Goal: Task Accomplishment & Management: Complete application form

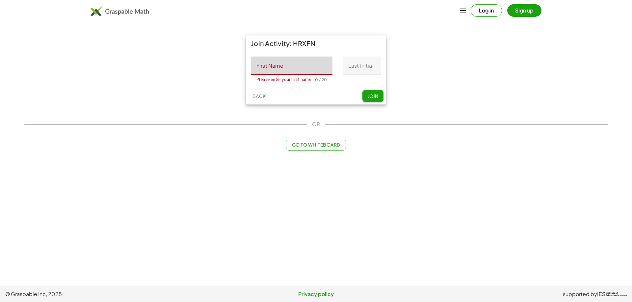
click at [290, 71] on input "First Name" at bounding box center [291, 66] width 81 height 18
type input "********"
click at [355, 70] on input "Last Initial" at bounding box center [362, 66] width 38 height 18
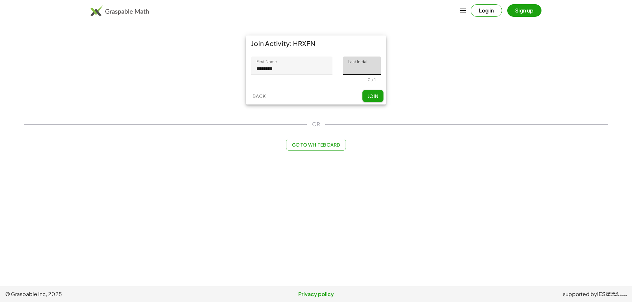
type input "*"
click at [370, 97] on span "Join" at bounding box center [372, 96] width 11 height 6
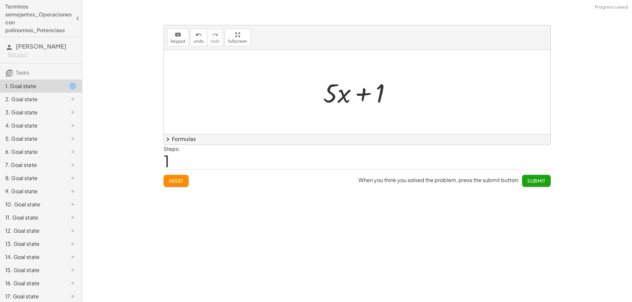
drag, startPoint x: 317, startPoint y: 97, endPoint x: 330, endPoint y: 98, distance: 13.5
click at [330, 98] on div "+ · 3 · x + · 2 · x + 1 + · x + 1 · 5" at bounding box center [357, 92] width 386 height 84
drag, startPoint x: 381, startPoint y: 97, endPoint x: 317, endPoint y: 99, distance: 63.9
drag, startPoint x: 365, startPoint y: 97, endPoint x: 317, endPoint y: 97, distance: 47.4
drag, startPoint x: 362, startPoint y: 95, endPoint x: 387, endPoint y: 96, distance: 25.4
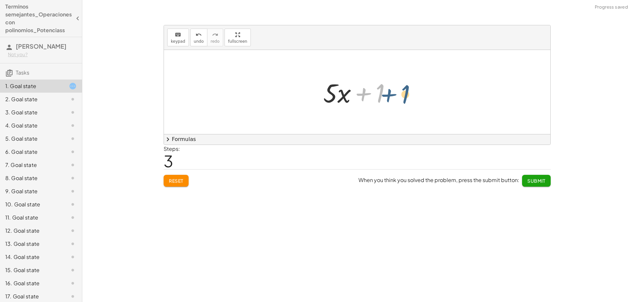
click at [387, 96] on div at bounding box center [359, 92] width 79 height 34
drag, startPoint x: 342, startPoint y: 96, endPoint x: 394, endPoint y: 97, distance: 52.3
click at [394, 97] on div at bounding box center [359, 92] width 79 height 34
drag, startPoint x: 366, startPoint y: 97, endPoint x: 312, endPoint y: 97, distance: 54.3
click at [329, 97] on div at bounding box center [359, 92] width 79 height 34
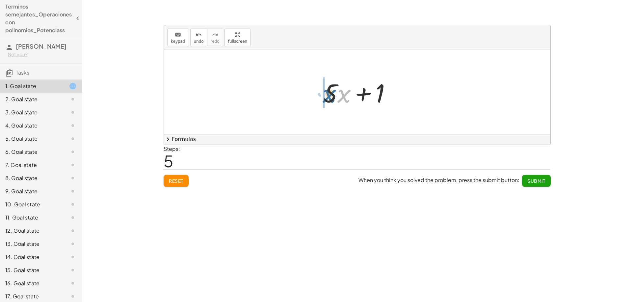
drag, startPoint x: 344, startPoint y: 98, endPoint x: 329, endPoint y: 98, distance: 15.5
click at [329, 98] on div at bounding box center [359, 92] width 79 height 34
drag, startPoint x: 345, startPoint y: 97, endPoint x: 319, endPoint y: 97, distance: 25.3
drag, startPoint x: 360, startPoint y: 96, endPoint x: 313, endPoint y: 95, distance: 47.1
click at [313, 95] on div "+ · 3 · x + · 2 · x + 1 + · 5 · x + 1 + 1 + · 5 · x + · 5 · x + 1 + 1 + · 5 · x…" at bounding box center [357, 92] width 386 height 84
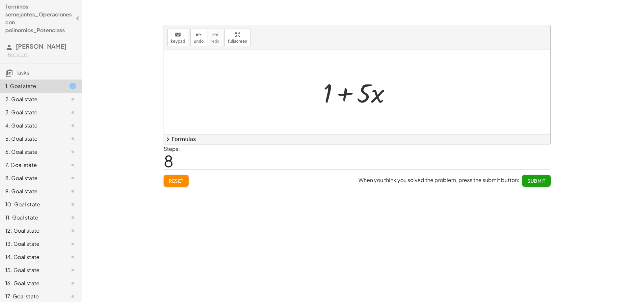
click at [169, 179] on span "Reset" at bounding box center [176, 181] width 14 height 6
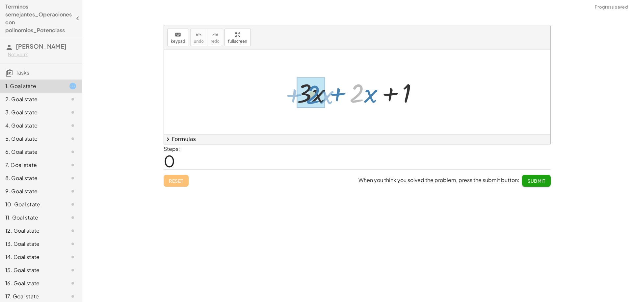
drag, startPoint x: 354, startPoint y: 100, endPoint x: 302, endPoint y: 101, distance: 51.7
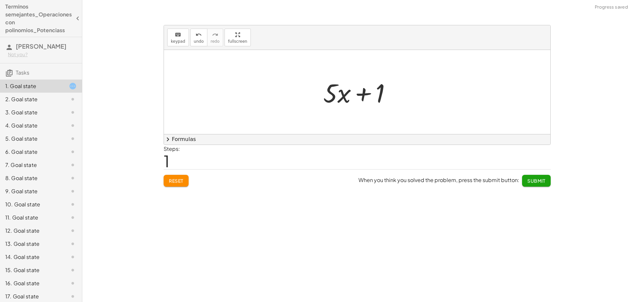
click at [544, 183] on span "Submit" at bounding box center [536, 181] width 18 height 6
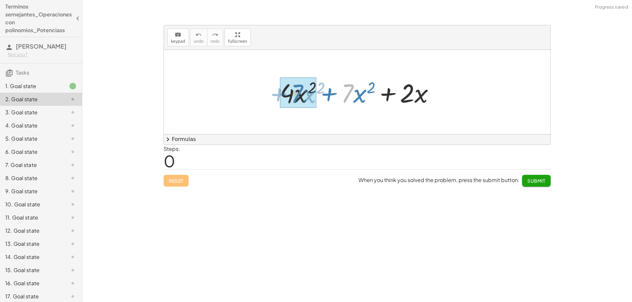
drag, startPoint x: 347, startPoint y: 98, endPoint x: 294, endPoint y: 98, distance: 52.3
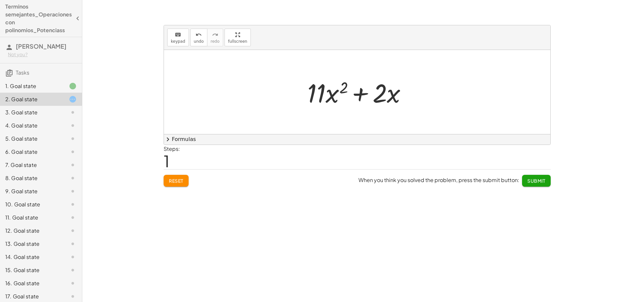
click at [541, 184] on span "Submit" at bounding box center [536, 181] width 18 height 6
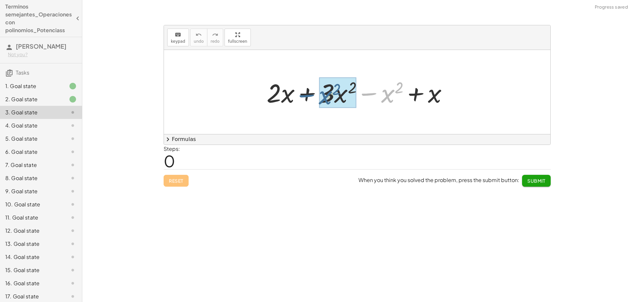
drag, startPoint x: 387, startPoint y: 96, endPoint x: 324, endPoint y: 98, distance: 62.9
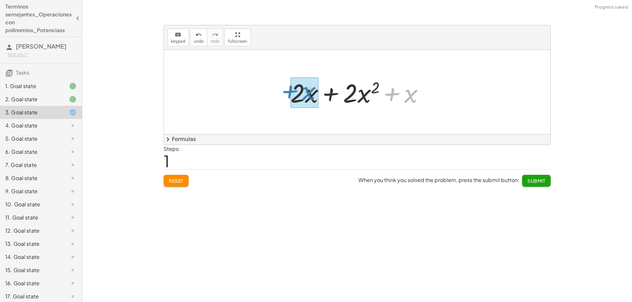
drag, startPoint x: 412, startPoint y: 98, endPoint x: 310, endPoint y: 95, distance: 102.4
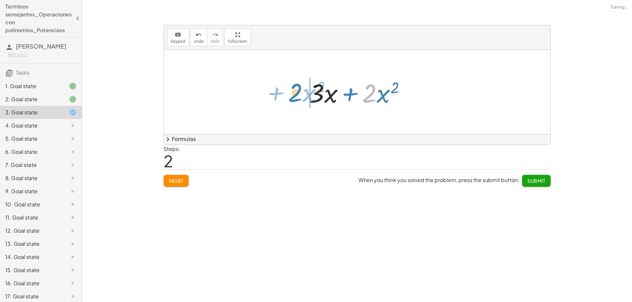
drag, startPoint x: 373, startPoint y: 97, endPoint x: 299, endPoint y: 96, distance: 74.0
click at [529, 182] on span "Submit" at bounding box center [536, 181] width 18 height 6
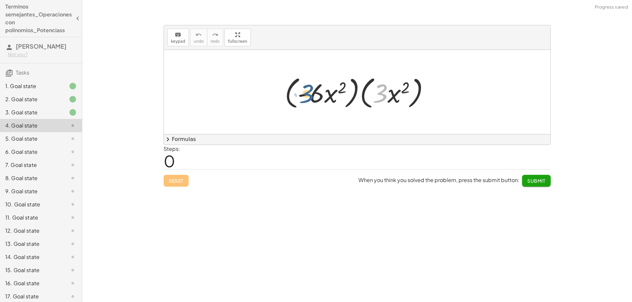
drag, startPoint x: 381, startPoint y: 97, endPoint x: 307, endPoint y: 97, distance: 74.0
click at [307, 97] on div at bounding box center [359, 92] width 156 height 38
drag, startPoint x: 319, startPoint y: 97, endPoint x: 379, endPoint y: 98, distance: 60.2
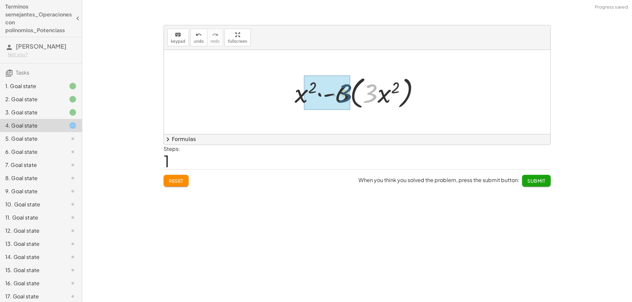
drag, startPoint x: 370, startPoint y: 97, endPoint x: 345, endPoint y: 97, distance: 25.7
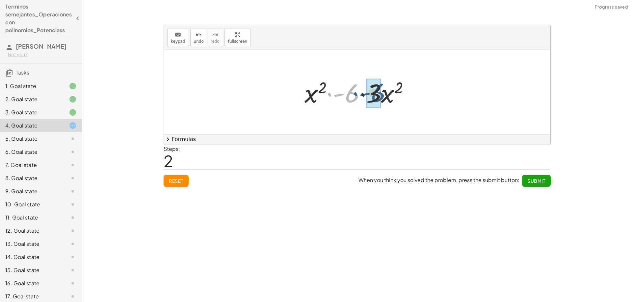
drag, startPoint x: 352, startPoint y: 97, endPoint x: 378, endPoint y: 96, distance: 26.0
drag, startPoint x: 316, startPoint y: 97, endPoint x: 386, endPoint y: 97, distance: 69.4
drag, startPoint x: 366, startPoint y: 87, endPoint x: 388, endPoint y: 89, distance: 22.1
click at [532, 180] on span "Submit" at bounding box center [536, 181] width 18 height 6
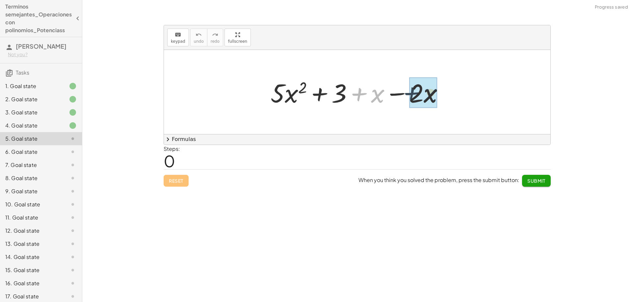
drag, startPoint x: 375, startPoint y: 99, endPoint x: 434, endPoint y: 98, distance: 58.9
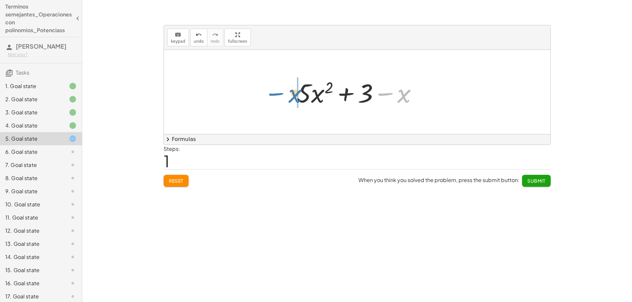
drag, startPoint x: 402, startPoint y: 97, endPoint x: 292, endPoint y: 97, distance: 109.2
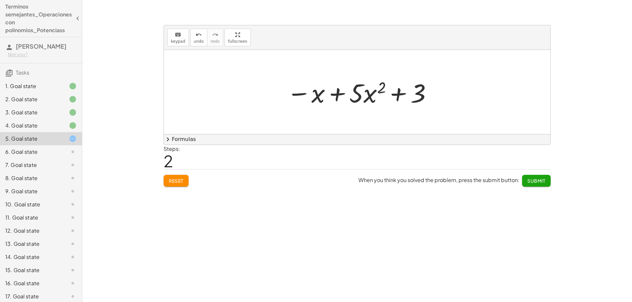
click at [543, 185] on button "Submit" at bounding box center [536, 181] width 29 height 12
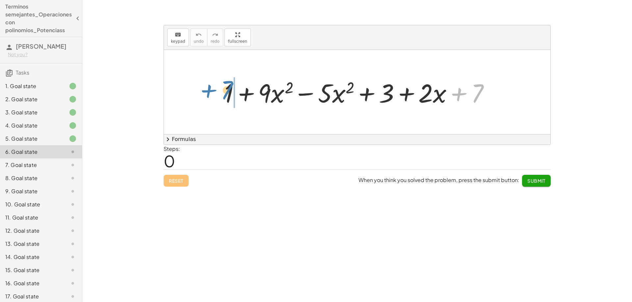
drag, startPoint x: 477, startPoint y: 97, endPoint x: 237, endPoint y: 94, distance: 239.9
click at [237, 94] on div at bounding box center [359, 92] width 277 height 34
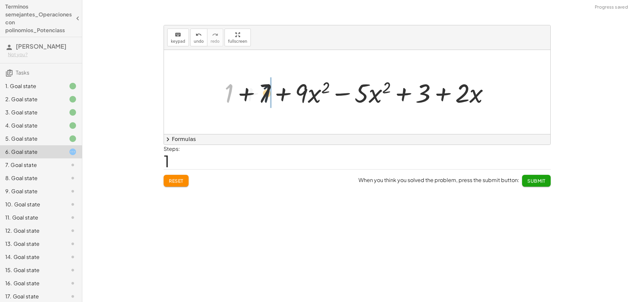
drag, startPoint x: 229, startPoint y: 94, endPoint x: 269, endPoint y: 94, distance: 40.1
click at [269, 94] on div at bounding box center [359, 92] width 277 height 34
drag, startPoint x: 232, startPoint y: 93, endPoint x: 265, endPoint y: 94, distance: 32.9
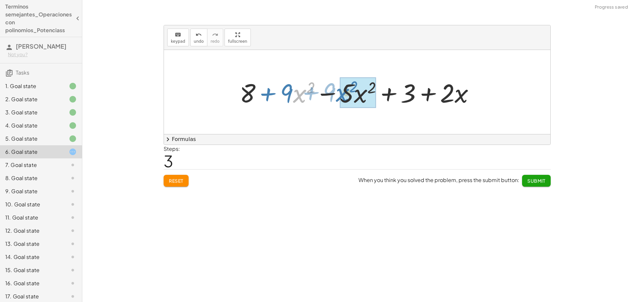
drag, startPoint x: 293, startPoint y: 98, endPoint x: 336, endPoint y: 97, distance: 42.8
click at [336, 97] on div at bounding box center [359, 92] width 247 height 34
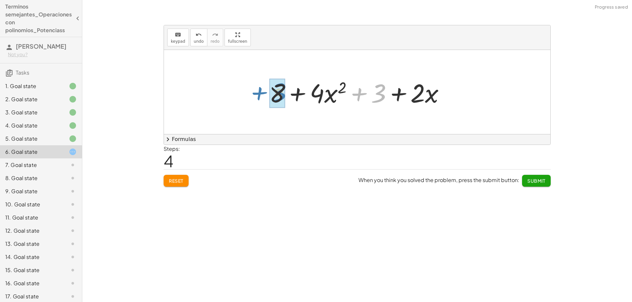
drag, startPoint x: 379, startPoint y: 97, endPoint x: 279, endPoint y: 96, distance: 99.7
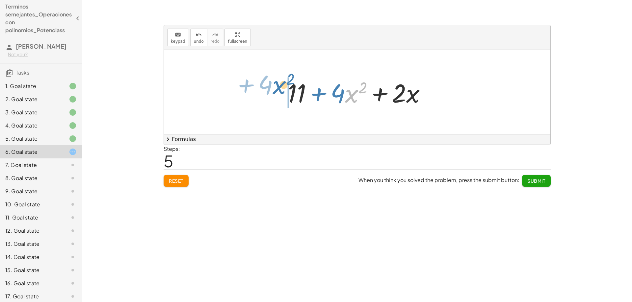
drag, startPoint x: 354, startPoint y: 97, endPoint x: 282, endPoint y: 88, distance: 72.9
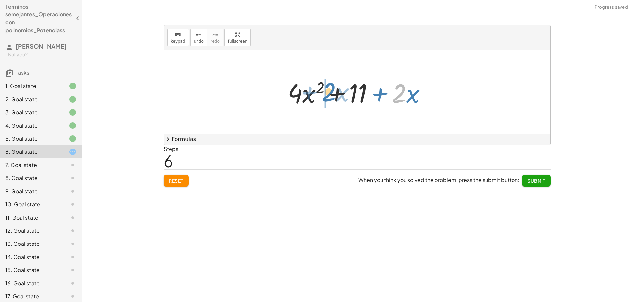
drag, startPoint x: 402, startPoint y: 100, endPoint x: 331, endPoint y: 98, distance: 70.7
click at [331, 98] on div at bounding box center [359, 92] width 150 height 34
click at [542, 182] on span "Submit" at bounding box center [536, 181] width 18 height 6
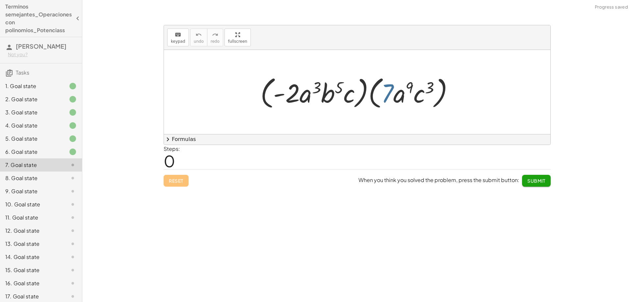
click at [386, 98] on div at bounding box center [359, 92] width 205 height 38
drag, startPoint x: 291, startPoint y: 96, endPoint x: 406, endPoint y: 96, distance: 115.8
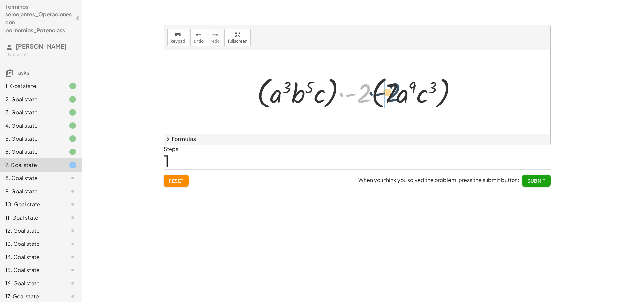
drag, startPoint x: 360, startPoint y: 99, endPoint x: 389, endPoint y: 98, distance: 29.6
click at [389, 98] on div at bounding box center [359, 92] width 211 height 38
drag, startPoint x: 367, startPoint y: 96, endPoint x: 398, endPoint y: 96, distance: 30.9
click at [398, 96] on div at bounding box center [359, 92] width 211 height 38
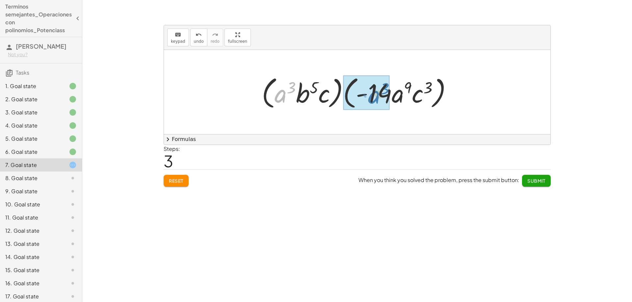
drag, startPoint x: 281, startPoint y: 99, endPoint x: 374, endPoint y: 100, distance: 93.1
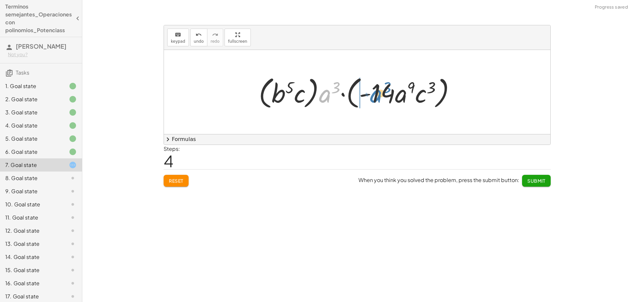
drag, startPoint x: 324, startPoint y: 96, endPoint x: 375, endPoint y: 96, distance: 51.0
click at [375, 96] on div at bounding box center [359, 92] width 208 height 38
drag, startPoint x: 338, startPoint y: 97, endPoint x: 400, endPoint y: 96, distance: 62.2
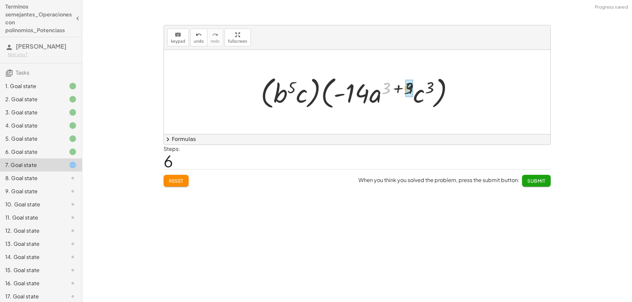
drag, startPoint x: 388, startPoint y: 87, endPoint x: 407, endPoint y: 87, distance: 19.4
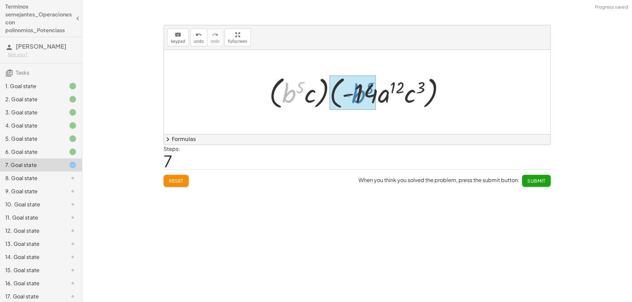
drag, startPoint x: 289, startPoint y: 95, endPoint x: 358, endPoint y: 96, distance: 68.8
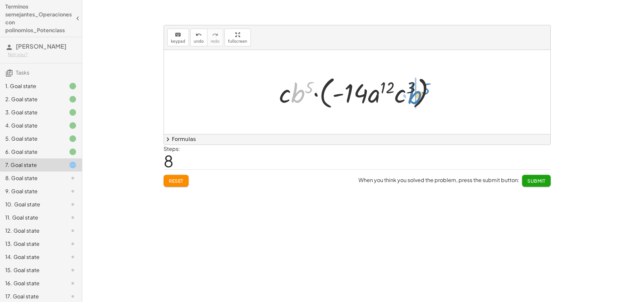
drag, startPoint x: 299, startPoint y: 94, endPoint x: 416, endPoint y: 95, distance: 117.5
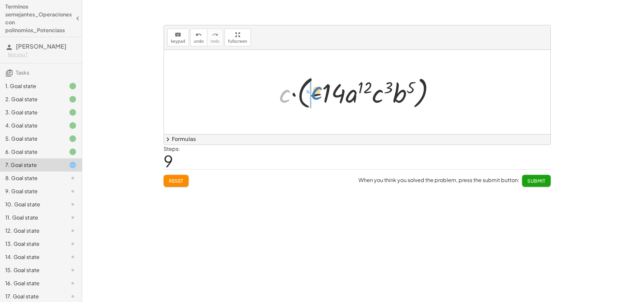
drag, startPoint x: 281, startPoint y: 98, endPoint x: 315, endPoint y: 95, distance: 33.4
click at [315, 95] on div at bounding box center [359, 92] width 167 height 38
click at [291, 96] on div at bounding box center [359, 92] width 141 height 34
drag, startPoint x: 297, startPoint y: 97, endPoint x: 381, endPoint y: 97, distance: 83.6
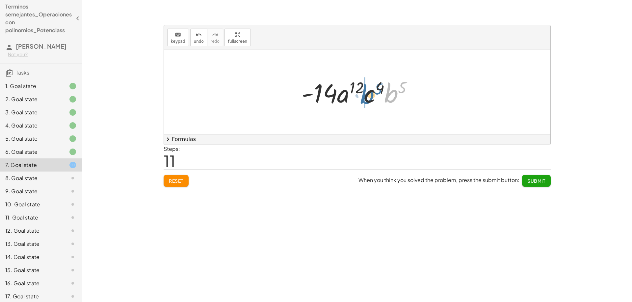
drag, startPoint x: 391, startPoint y: 98, endPoint x: 367, endPoint y: 99, distance: 23.4
click at [538, 179] on span "Submit" at bounding box center [536, 181] width 18 height 6
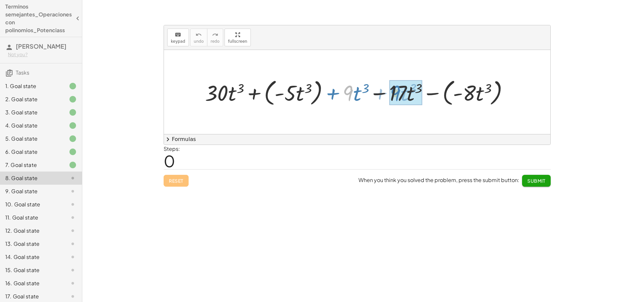
drag, startPoint x: 350, startPoint y: 95, endPoint x: 388, endPoint y: 95, distance: 37.8
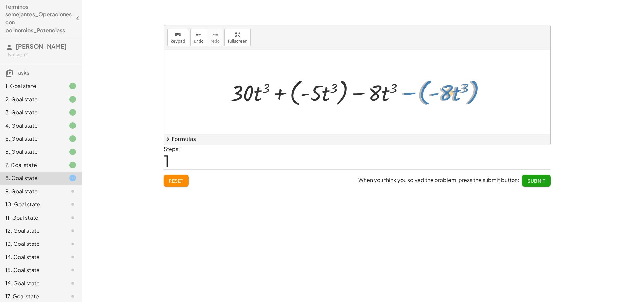
click at [409, 94] on div at bounding box center [359, 92] width 265 height 32
drag, startPoint x: 434, startPoint y: 93, endPoint x: 410, endPoint y: 94, distance: 24.4
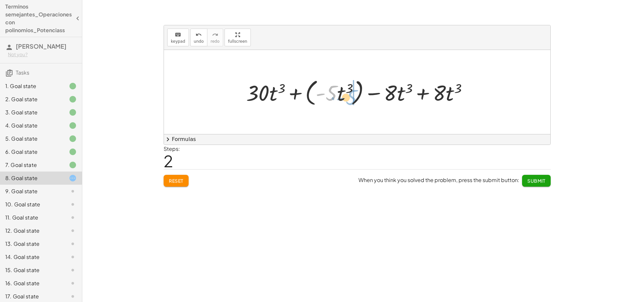
drag, startPoint x: 332, startPoint y: 94, endPoint x: 352, endPoint y: 99, distance: 20.5
click at [352, 99] on div at bounding box center [359, 92] width 233 height 32
click at [195, 40] on span "undo" at bounding box center [199, 41] width 10 height 5
click at [294, 93] on div at bounding box center [359, 92] width 233 height 32
drag, startPoint x: 321, startPoint y: 95, endPoint x: 299, endPoint y: 95, distance: 22.0
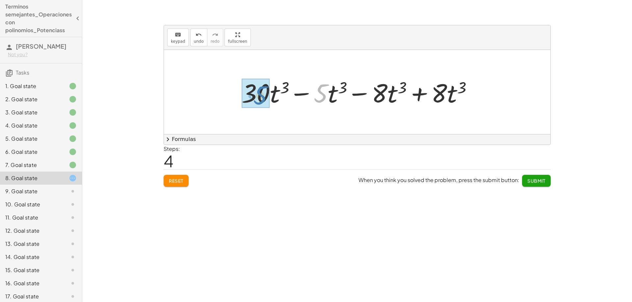
drag, startPoint x: 321, startPoint y: 98, endPoint x: 261, endPoint y: 100, distance: 60.6
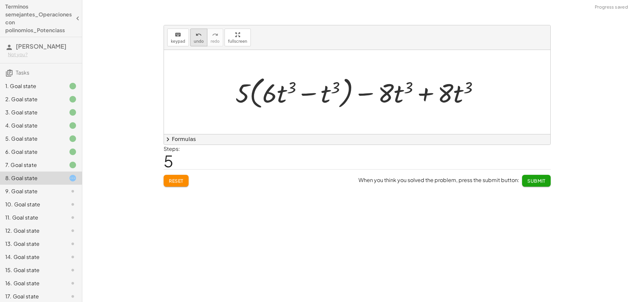
click at [196, 42] on span "undo" at bounding box center [199, 41] width 10 height 5
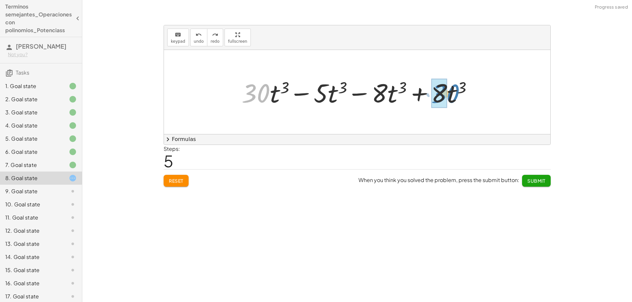
drag, startPoint x: 263, startPoint y: 93, endPoint x: 453, endPoint y: 94, distance: 189.8
click at [453, 94] on div at bounding box center [359, 92] width 242 height 34
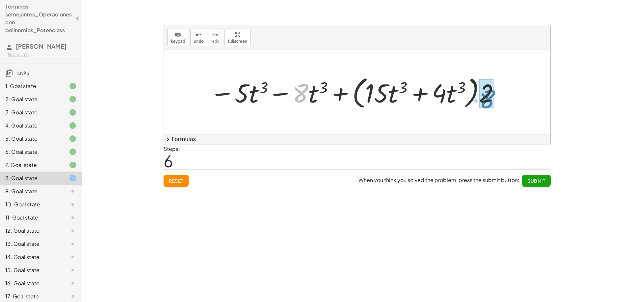
drag, startPoint x: 299, startPoint y: 91, endPoint x: 486, endPoint y: 97, distance: 186.6
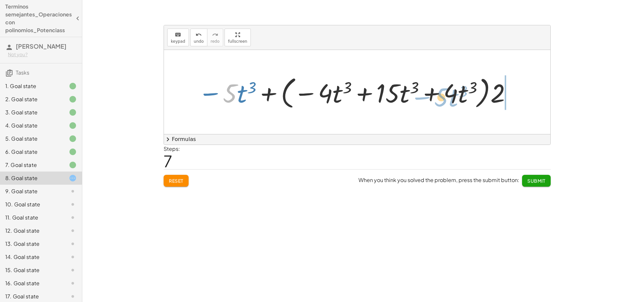
drag, startPoint x: 231, startPoint y: 92, endPoint x: 442, endPoint y: 96, distance: 211.6
click at [442, 96] on div at bounding box center [355, 92] width 320 height 38
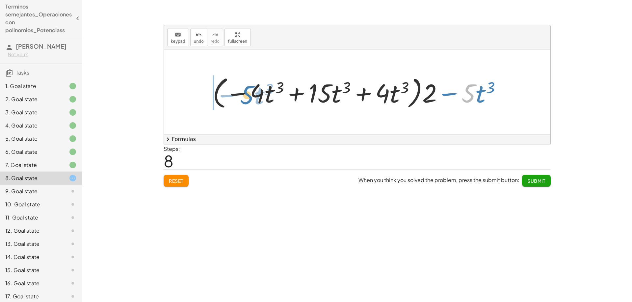
drag, startPoint x: 468, startPoint y: 96, endPoint x: 247, endPoint y: 97, distance: 221.4
click at [247, 97] on div at bounding box center [359, 92] width 300 height 38
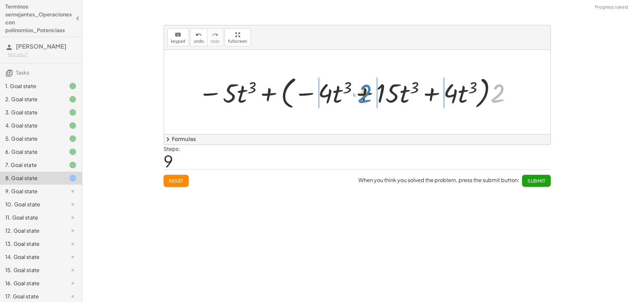
drag, startPoint x: 498, startPoint y: 97, endPoint x: 365, endPoint y: 97, distance: 132.9
click at [365, 97] on div at bounding box center [355, 92] width 320 height 38
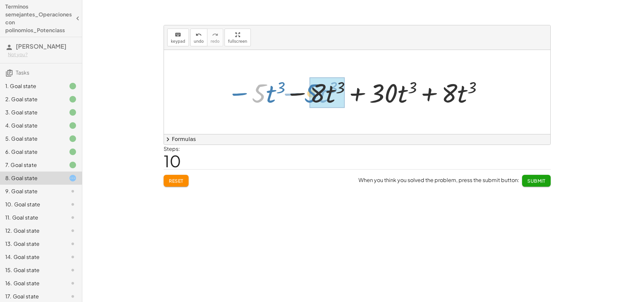
drag, startPoint x: 260, startPoint y: 96, endPoint x: 313, endPoint y: 96, distance: 52.6
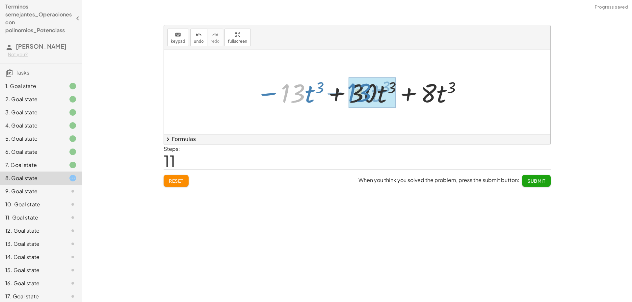
drag, startPoint x: 287, startPoint y: 96, endPoint x: 353, endPoint y: 96, distance: 66.1
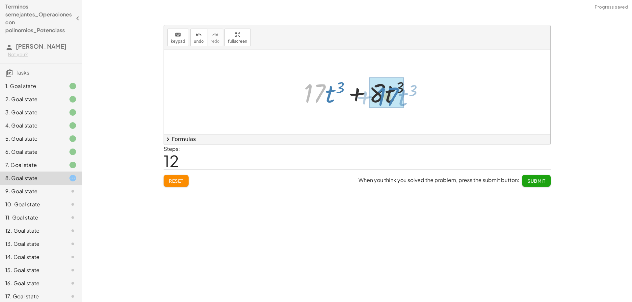
drag, startPoint x: 314, startPoint y: 94, endPoint x: 388, endPoint y: 98, distance: 73.8
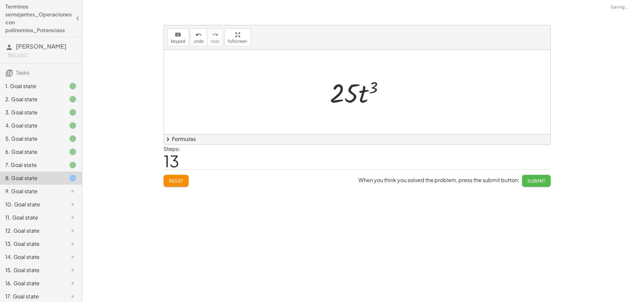
click at [526, 181] on button "Submit" at bounding box center [536, 181] width 29 height 12
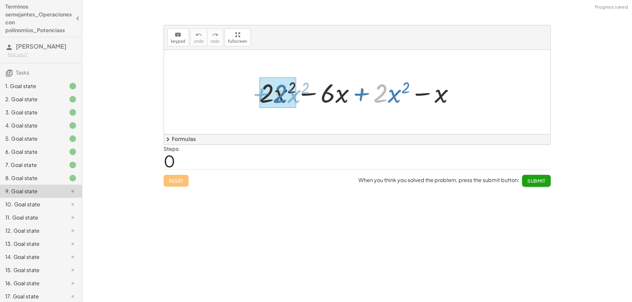
drag, startPoint x: 380, startPoint y: 100, endPoint x: 280, endPoint y: 101, distance: 100.3
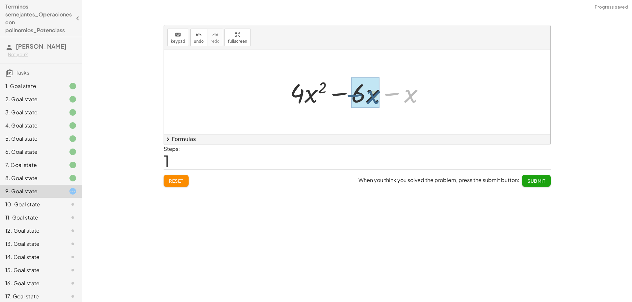
drag, startPoint x: 409, startPoint y: 93, endPoint x: 372, endPoint y: 94, distance: 37.5
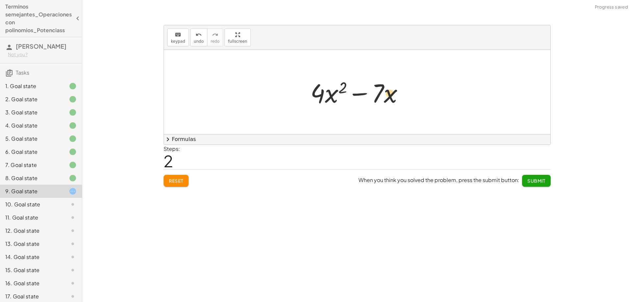
drag, startPoint x: 378, startPoint y: 97, endPoint x: 389, endPoint y: 97, distance: 10.9
click at [389, 97] on div at bounding box center [359, 92] width 105 height 34
click at [536, 179] on span "Submit" at bounding box center [536, 181] width 18 height 6
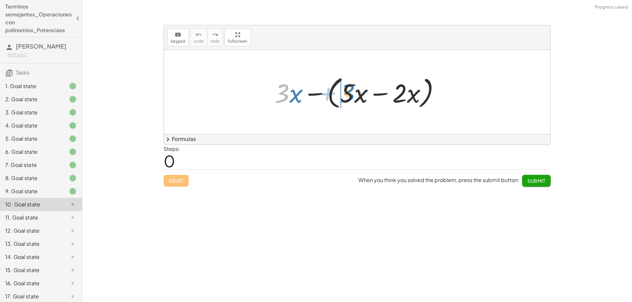
drag, startPoint x: 282, startPoint y: 96, endPoint x: 347, endPoint y: 96, distance: 65.5
click at [347, 96] on div at bounding box center [359, 92] width 177 height 38
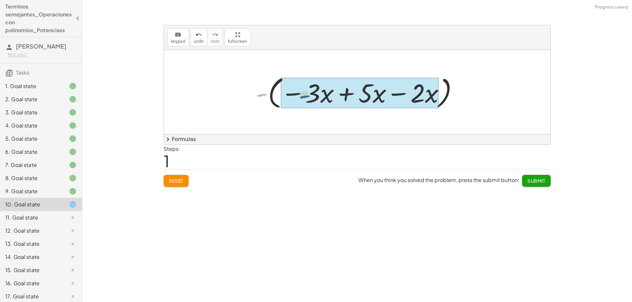
drag, startPoint x: 257, startPoint y: 94, endPoint x: 278, endPoint y: 95, distance: 20.7
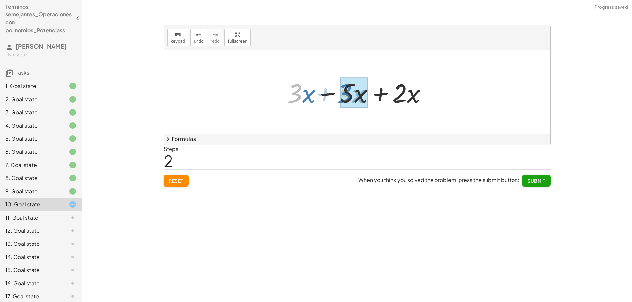
drag, startPoint x: 296, startPoint y: 94, endPoint x: 346, endPoint y: 94, distance: 50.0
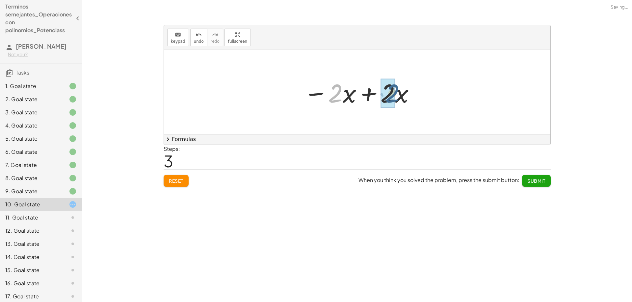
drag, startPoint x: 335, startPoint y: 97, endPoint x: 377, endPoint y: 97, distance: 42.8
drag, startPoint x: 402, startPoint y: 101, endPoint x: 356, endPoint y: 101, distance: 45.4
click at [356, 101] on div at bounding box center [359, 92] width 135 height 37
drag, startPoint x: 399, startPoint y: 100, endPoint x: 328, endPoint y: 99, distance: 71.4
click at [544, 183] on span "Submit" at bounding box center [536, 181] width 18 height 6
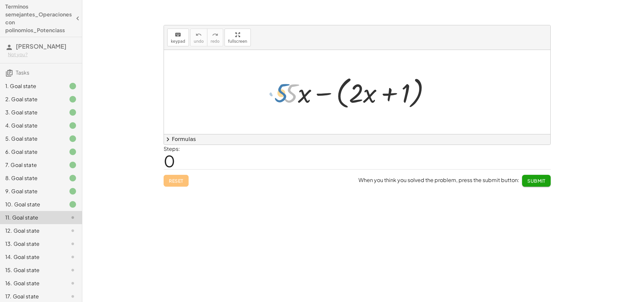
drag, startPoint x: 291, startPoint y: 94, endPoint x: 281, endPoint y: 94, distance: 10.2
click at [281, 94] on div at bounding box center [359, 92] width 158 height 38
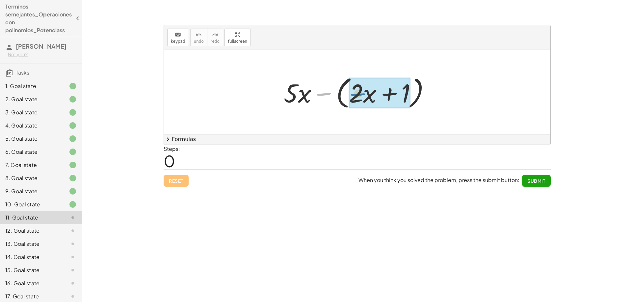
drag, startPoint x: 322, startPoint y: 94, endPoint x: 345, endPoint y: 94, distance: 22.7
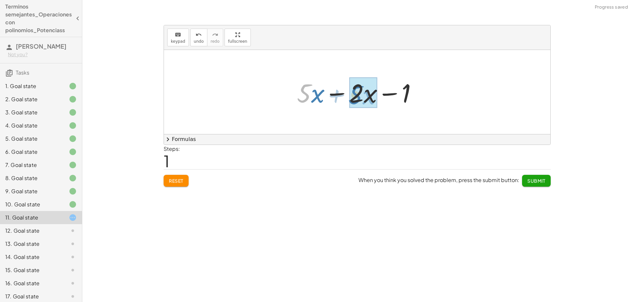
drag, startPoint x: 304, startPoint y: 96, endPoint x: 355, endPoint y: 97, distance: 51.3
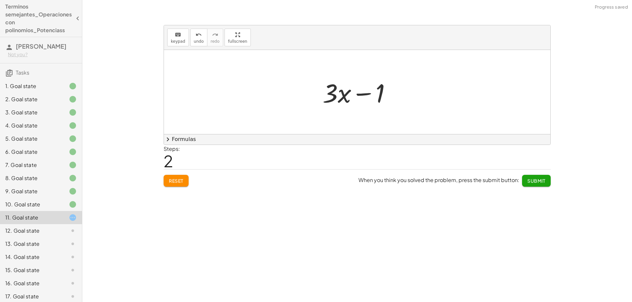
click at [532, 179] on span "Submit" at bounding box center [536, 181] width 18 height 6
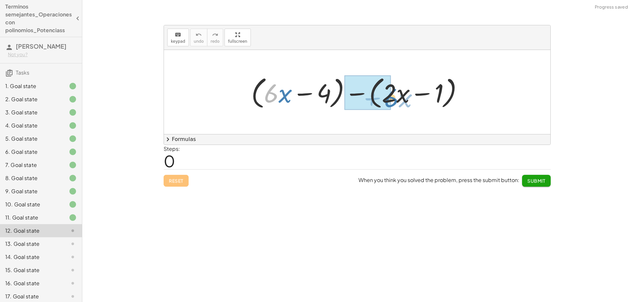
drag, startPoint x: 272, startPoint y: 98, endPoint x: 392, endPoint y: 102, distance: 120.2
click at [392, 102] on div at bounding box center [360, 92] width 224 height 38
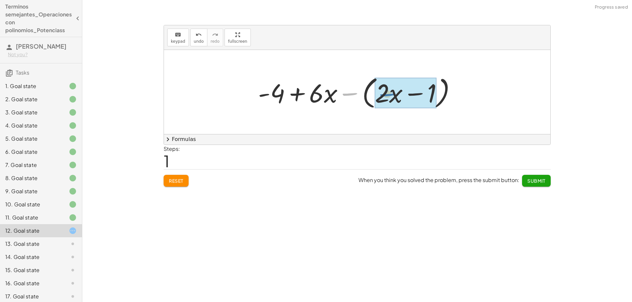
drag, startPoint x: 348, startPoint y: 93, endPoint x: 386, endPoint y: 93, distance: 37.5
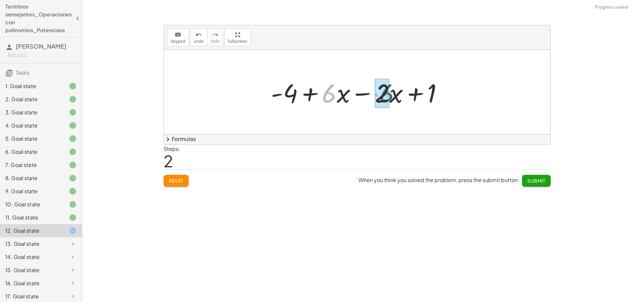
drag, startPoint x: 328, startPoint y: 97, endPoint x: 373, endPoint y: 97, distance: 45.1
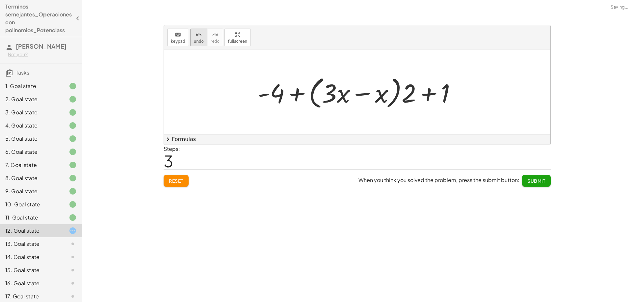
click at [194, 39] on span "undo" at bounding box center [199, 41] width 10 height 5
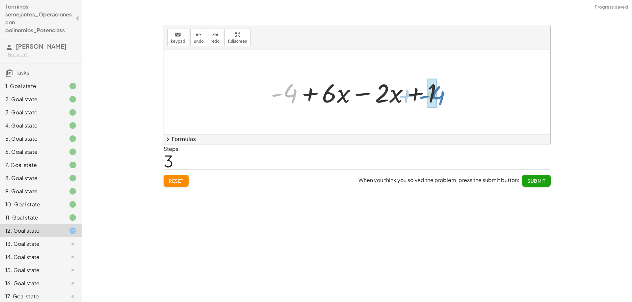
drag, startPoint x: 292, startPoint y: 97, endPoint x: 439, endPoint y: 99, distance: 146.7
click at [439, 99] on div at bounding box center [359, 92] width 184 height 34
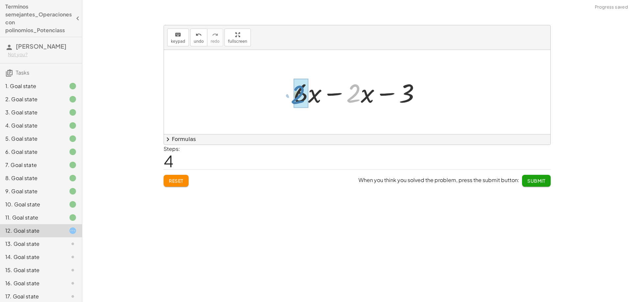
drag, startPoint x: 351, startPoint y: 97, endPoint x: 296, endPoint y: 99, distance: 55.6
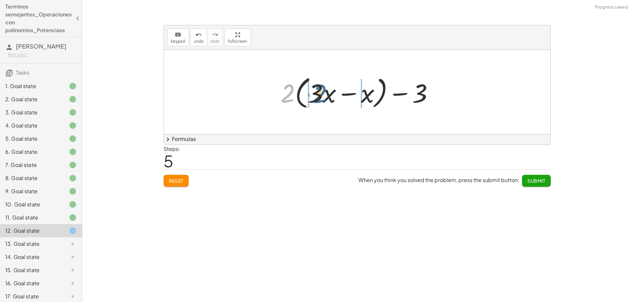
drag, startPoint x: 286, startPoint y: 97, endPoint x: 318, endPoint y: 98, distance: 31.9
click at [318, 98] on div at bounding box center [359, 92] width 165 height 38
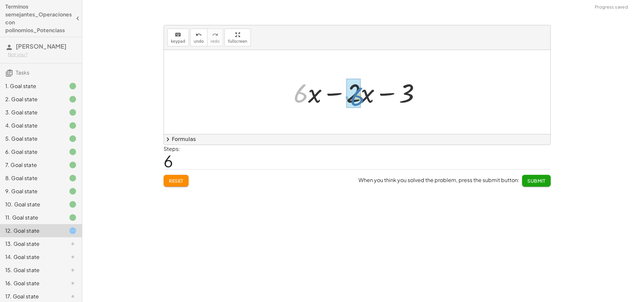
drag, startPoint x: 299, startPoint y: 94, endPoint x: 355, endPoint y: 98, distance: 56.7
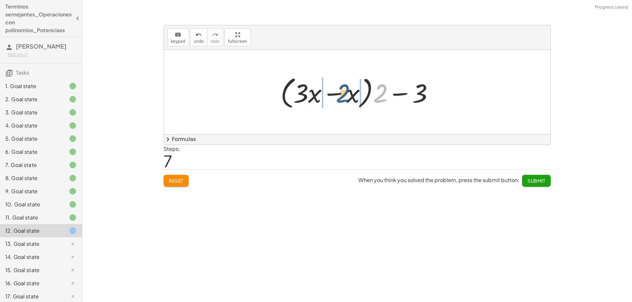
drag, startPoint x: 381, startPoint y: 98, endPoint x: 344, endPoint y: 98, distance: 37.5
click at [344, 98] on div at bounding box center [359, 92] width 165 height 38
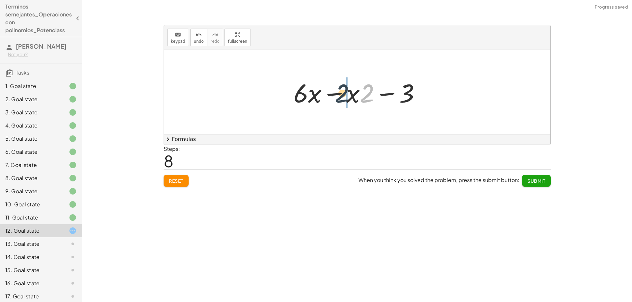
drag, startPoint x: 367, startPoint y: 99, endPoint x: 341, endPoint y: 99, distance: 26.0
click at [341, 99] on div at bounding box center [359, 92] width 139 height 34
drag, startPoint x: 351, startPoint y: 97, endPoint x: 316, endPoint y: 97, distance: 34.9
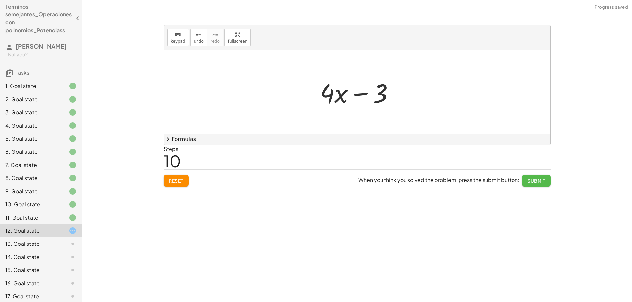
click at [533, 179] on span "Submit" at bounding box center [536, 181] width 18 height 6
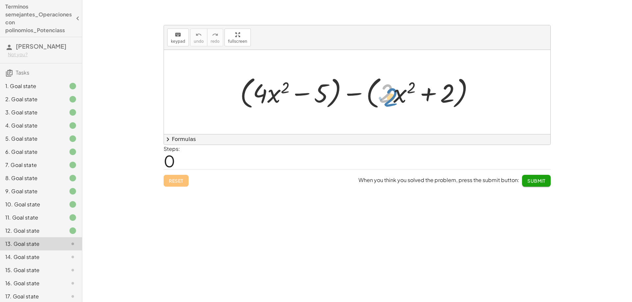
drag, startPoint x: 386, startPoint y: 97, endPoint x: 391, endPoint y: 98, distance: 5.1
click at [391, 98] on div at bounding box center [360, 92] width 246 height 38
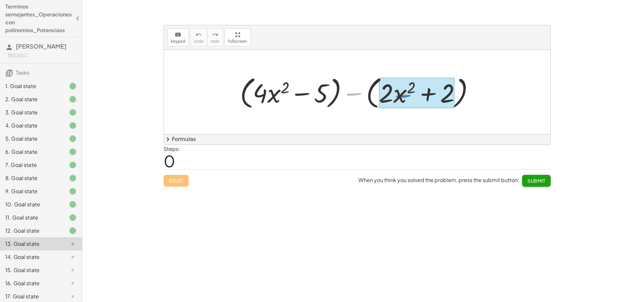
drag, startPoint x: 356, startPoint y: 93, endPoint x: 405, endPoint y: 95, distance: 49.1
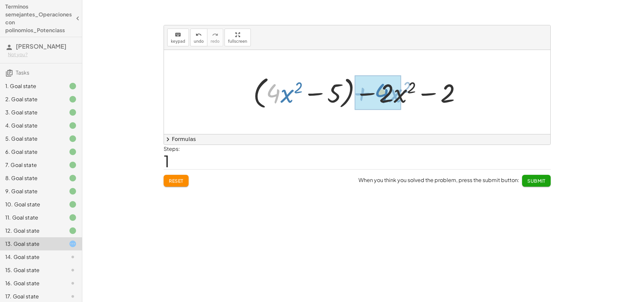
drag, startPoint x: 272, startPoint y: 96, endPoint x: 381, endPoint y: 96, distance: 108.2
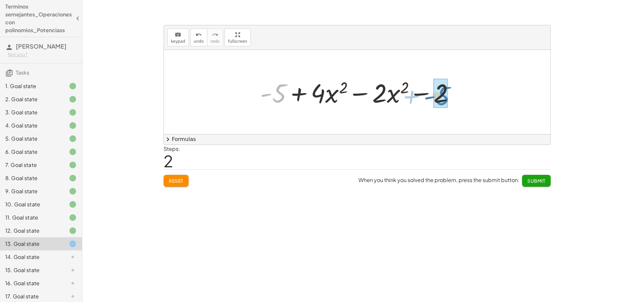
drag, startPoint x: 279, startPoint y: 97, endPoint x: 443, endPoint y: 99, distance: 163.2
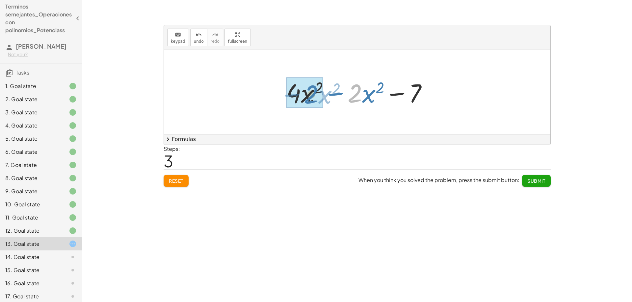
drag, startPoint x: 352, startPoint y: 98, endPoint x: 308, endPoint y: 99, distance: 43.8
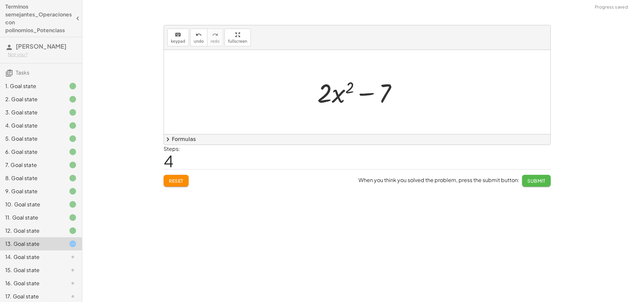
click at [539, 181] on span "Submit" at bounding box center [536, 181] width 18 height 6
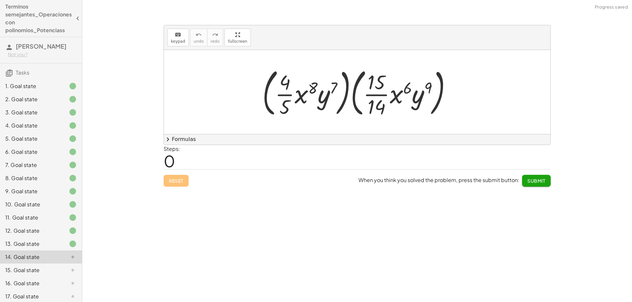
scroll to position [29, 0]
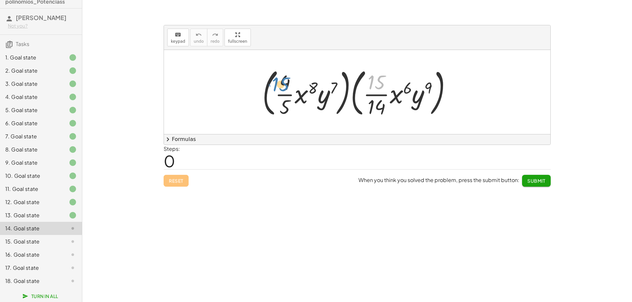
drag, startPoint x: 375, startPoint y: 84, endPoint x: 281, endPoint y: 85, distance: 94.1
click at [281, 85] on div at bounding box center [359, 92] width 201 height 55
drag, startPoint x: 379, startPoint y: 109, endPoint x: 385, endPoint y: 106, distance: 6.5
click at [385, 106] on div at bounding box center [359, 92] width 201 height 55
drag, startPoint x: 378, startPoint y: 81, endPoint x: 381, endPoint y: 108, distance: 27.5
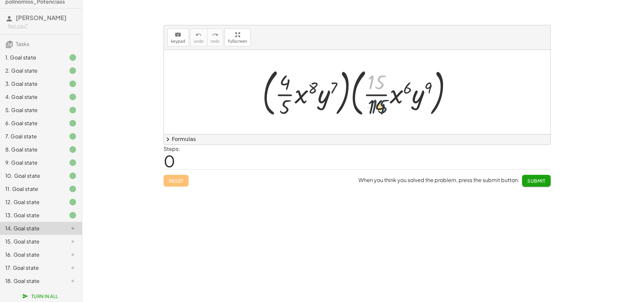
click at [381, 108] on div at bounding box center [359, 92] width 201 height 55
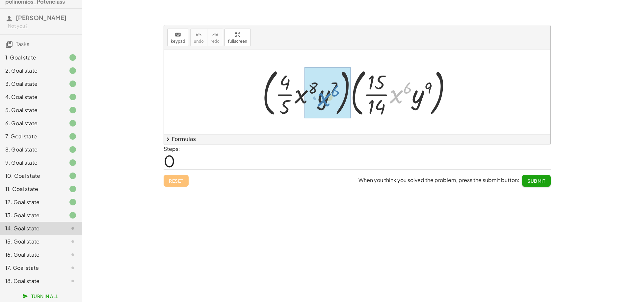
drag, startPoint x: 395, startPoint y: 95, endPoint x: 323, endPoint y: 98, distance: 71.8
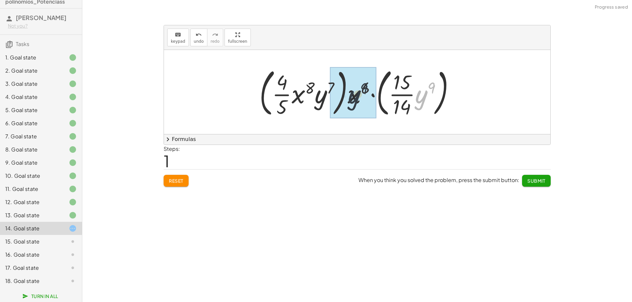
drag, startPoint x: 423, startPoint y: 99, endPoint x: 353, endPoint y: 100, distance: 70.1
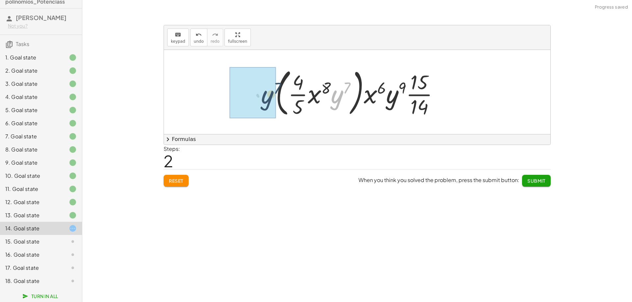
drag, startPoint x: 333, startPoint y: 101, endPoint x: 262, endPoint y: 101, distance: 71.1
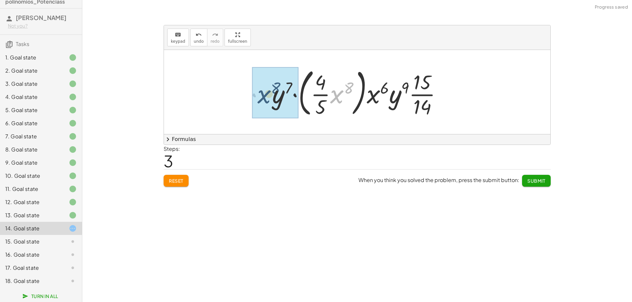
drag, startPoint x: 336, startPoint y: 97, endPoint x: 260, endPoint y: 97, distance: 76.0
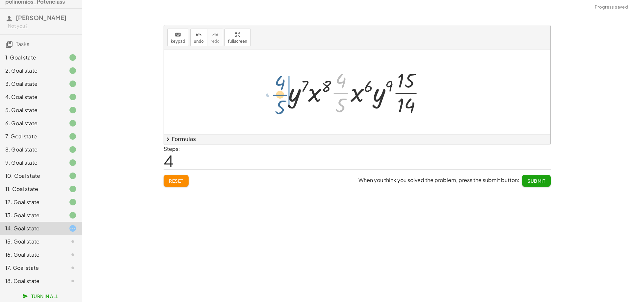
drag, startPoint x: 342, startPoint y: 97, endPoint x: 281, endPoint y: 99, distance: 61.2
click at [281, 99] on div "· ( · · 4 · 5 · x 8 · y 7 ) · ( · · 15 · 14 · x 6 · y 9 ) · ( · · 4 · 5 · x 8 ·…" at bounding box center [356, 92] width 157 height 54
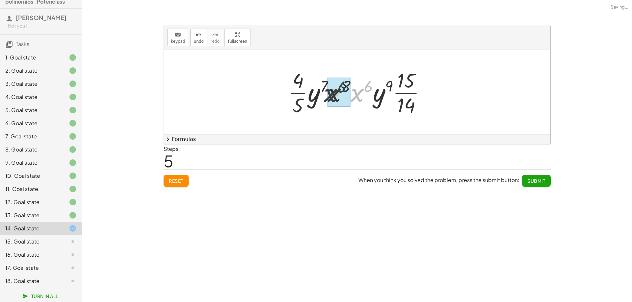
drag, startPoint x: 355, startPoint y: 97, endPoint x: 327, endPoint y: 98, distance: 27.6
drag, startPoint x: 367, startPoint y: 89, endPoint x: 341, endPoint y: 91, distance: 25.4
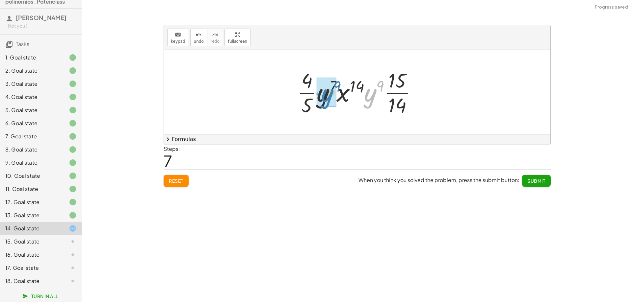
drag, startPoint x: 371, startPoint y: 94, endPoint x: 328, endPoint y: 95, distance: 43.1
drag, startPoint x: 354, startPoint y: 88, endPoint x: 333, endPoint y: 88, distance: 21.4
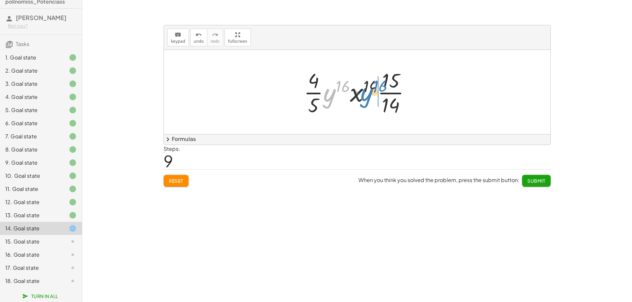
drag, startPoint x: 331, startPoint y: 96, endPoint x: 368, endPoint y: 95, distance: 37.2
click at [368, 95] on div at bounding box center [359, 92] width 118 height 51
click at [327, 85] on div at bounding box center [359, 92] width 118 height 51
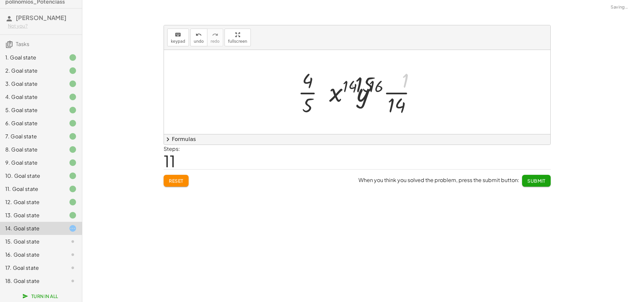
click at [394, 85] on div at bounding box center [360, 92] width 148 height 51
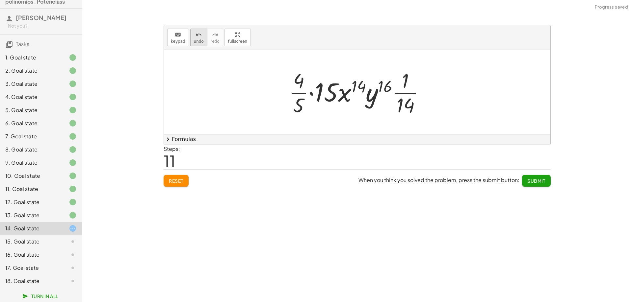
click at [190, 41] on button "undo undo" at bounding box center [198, 38] width 17 height 18
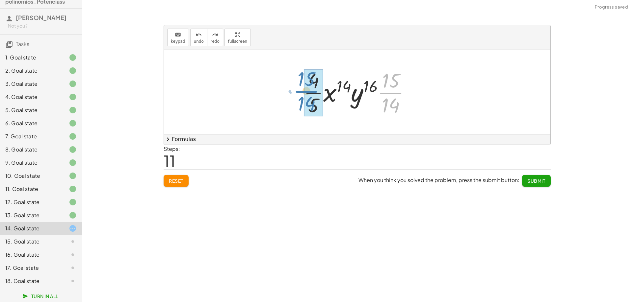
drag, startPoint x: 392, startPoint y: 93, endPoint x: 308, endPoint y: 91, distance: 83.9
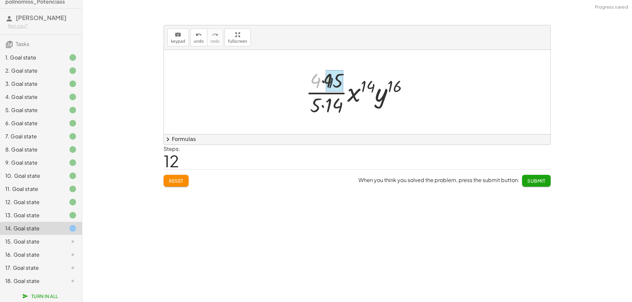
drag, startPoint x: 318, startPoint y: 82, endPoint x: 327, endPoint y: 82, distance: 8.9
drag, startPoint x: 315, startPoint y: 106, endPoint x: 327, endPoint y: 106, distance: 12.2
click at [527, 180] on span "Submit" at bounding box center [536, 181] width 18 height 6
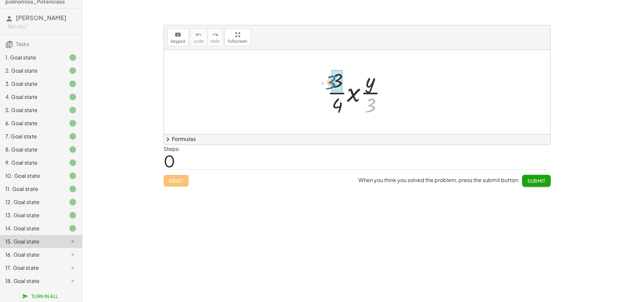
drag, startPoint x: 368, startPoint y: 107, endPoint x: 329, endPoint y: 83, distance: 46.3
click at [329, 83] on div at bounding box center [359, 92] width 71 height 51
click at [343, 106] on div at bounding box center [359, 92] width 63 height 51
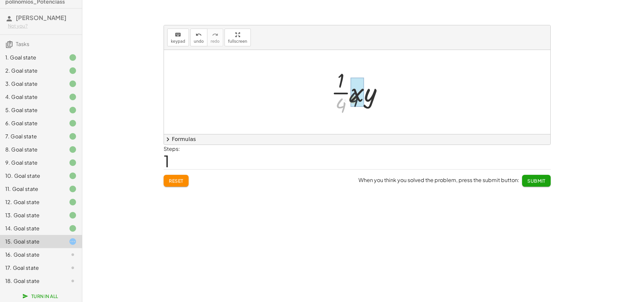
drag, startPoint x: 338, startPoint y: 105, endPoint x: 352, endPoint y: 98, distance: 15.3
drag, startPoint x: 363, startPoint y: 98, endPoint x: 348, endPoint y: 89, distance: 17.7
click at [348, 89] on div at bounding box center [360, 92] width 50 height 51
drag, startPoint x: 355, startPoint y: 108, endPoint x: 345, endPoint y: 86, distance: 24.0
click at [345, 86] on div at bounding box center [360, 92] width 46 height 51
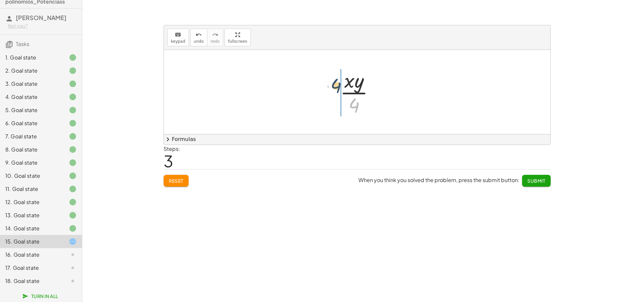
drag, startPoint x: 353, startPoint y: 106, endPoint x: 334, endPoint y: 86, distance: 27.9
click at [529, 183] on span "Submit" at bounding box center [536, 181] width 18 height 6
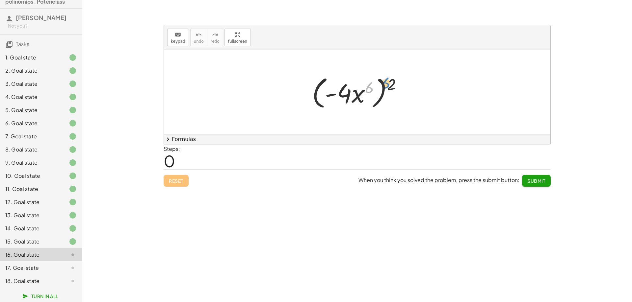
click at [368, 91] on div at bounding box center [360, 92] width 102 height 38
drag, startPoint x: 391, startPoint y: 87, endPoint x: 367, endPoint y: 89, distance: 24.4
click at [367, 89] on div at bounding box center [360, 92] width 102 height 38
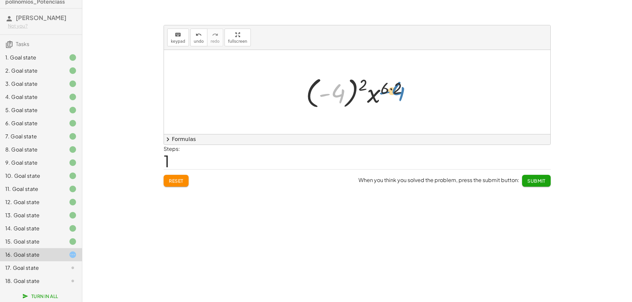
drag, startPoint x: 335, startPoint y: 96, endPoint x: 395, endPoint y: 93, distance: 59.9
click at [395, 93] on div at bounding box center [359, 92] width 114 height 37
drag, startPoint x: 375, startPoint y: 98, endPoint x: 328, endPoint y: 98, distance: 47.4
click at [328, 98] on div at bounding box center [359, 92] width 114 height 37
drag, startPoint x: 363, startPoint y: 88, endPoint x: 400, endPoint y: 88, distance: 37.2
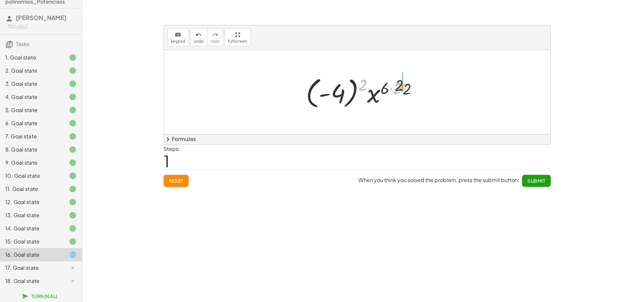
click at [400, 88] on div at bounding box center [359, 92] width 114 height 37
drag, startPoint x: 391, startPoint y: 88, endPoint x: 370, endPoint y: 89, distance: 21.1
click at [370, 89] on div at bounding box center [360, 92] width 102 height 38
drag, startPoint x: 397, startPoint y: 89, endPoint x: 366, endPoint y: 89, distance: 31.9
click at [366, 89] on div at bounding box center [359, 92] width 114 height 37
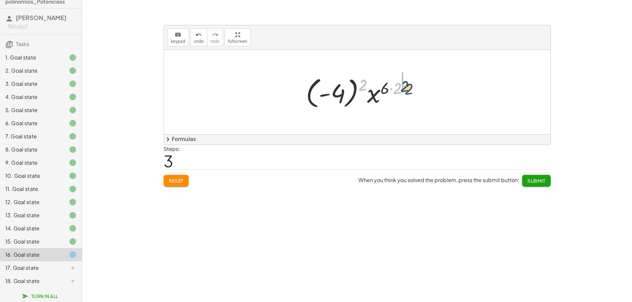
drag, startPoint x: 362, startPoint y: 87, endPoint x: 403, endPoint y: 89, distance: 41.8
click at [403, 89] on div at bounding box center [359, 92] width 114 height 37
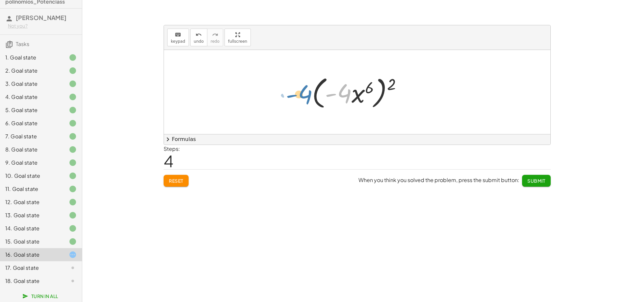
drag, startPoint x: 333, startPoint y: 94, endPoint x: 292, endPoint y: 95, distance: 40.8
click at [292, 95] on div "( · - 4 · x 6 ) 2 · ( - 4 ) 2 · x ( · 6 · 2 ) ( · - 4 · x 6 ) 2 · ( - 4 ) 2 · x…" at bounding box center [357, 92] width 386 height 84
drag, startPoint x: 329, startPoint y: 95, endPoint x: 399, endPoint y: 95, distance: 70.1
click at [399, 95] on div at bounding box center [360, 92] width 102 height 38
drag, startPoint x: 360, startPoint y: 99, endPoint x: 306, endPoint y: 100, distance: 54.6
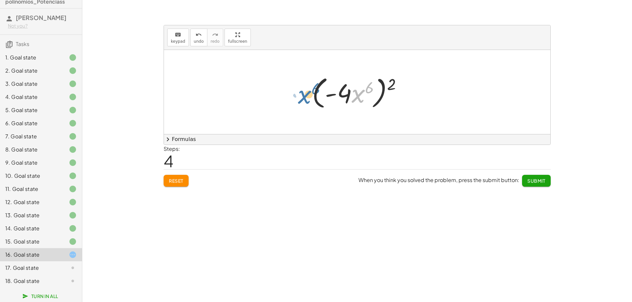
click at [306, 100] on div "( · - 4 · x 6 ) 2 · ( - 4 ) 2 · x ( · 6 · 2 ) ( · - 4 · x 6 ) 2 · ( - 4 ) 2 · x…" at bounding box center [357, 92] width 110 height 41
drag, startPoint x: 391, startPoint y: 87, endPoint x: 353, endPoint y: 91, distance: 38.0
click at [353, 91] on div at bounding box center [360, 92] width 102 height 38
drag, startPoint x: 343, startPoint y: 93, endPoint x: 368, endPoint y: 85, distance: 26.4
click at [368, 85] on div at bounding box center [359, 92] width 114 height 37
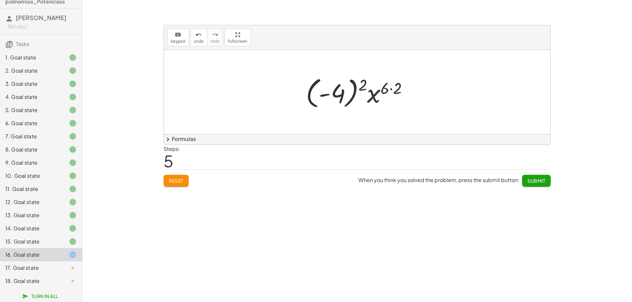
click at [181, 182] on span "Reset" at bounding box center [176, 181] width 14 height 6
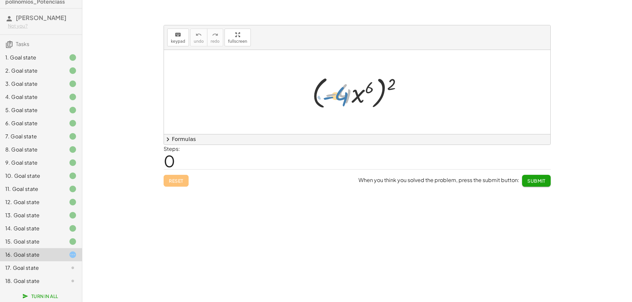
click at [341, 98] on div at bounding box center [360, 92] width 102 height 38
drag, startPoint x: 392, startPoint y: 86, endPoint x: 331, endPoint y: 97, distance: 61.9
click at [331, 97] on div at bounding box center [360, 92] width 102 height 38
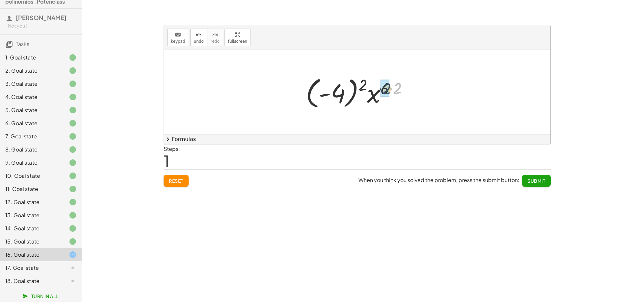
drag, startPoint x: 398, startPoint y: 89, endPoint x: 387, endPoint y: 89, distance: 10.5
drag, startPoint x: 365, startPoint y: 89, endPoint x: 322, endPoint y: 96, distance: 43.1
click at [533, 182] on span "Submit" at bounding box center [536, 181] width 18 height 6
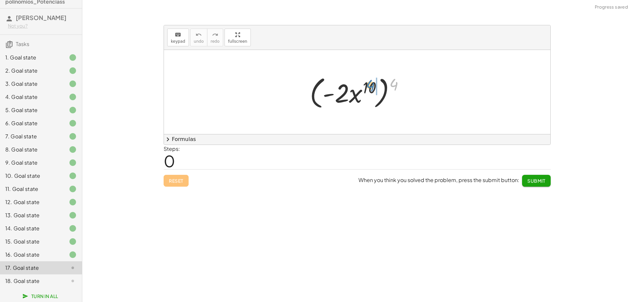
drag, startPoint x: 394, startPoint y: 86, endPoint x: 369, endPoint y: 87, distance: 24.7
click at [369, 87] on div at bounding box center [359, 92] width 106 height 38
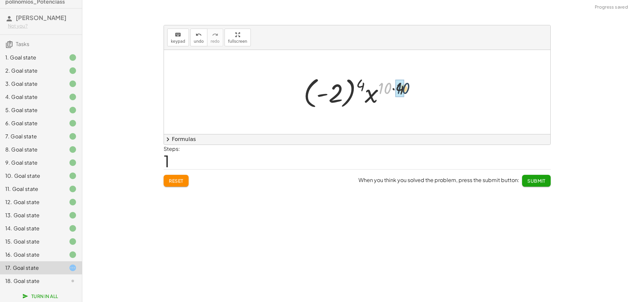
drag, startPoint x: 384, startPoint y: 86, endPoint x: 401, endPoint y: 86, distance: 16.4
drag, startPoint x: 365, startPoint y: 85, endPoint x: 332, endPoint y: 89, distance: 33.8
click at [332, 89] on div at bounding box center [360, 92] width 110 height 37
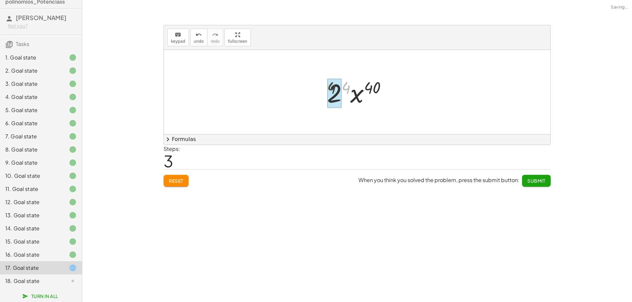
drag, startPoint x: 346, startPoint y: 88, endPoint x: 332, endPoint y: 88, distance: 14.8
click at [530, 177] on button "Submit" at bounding box center [536, 181] width 29 height 12
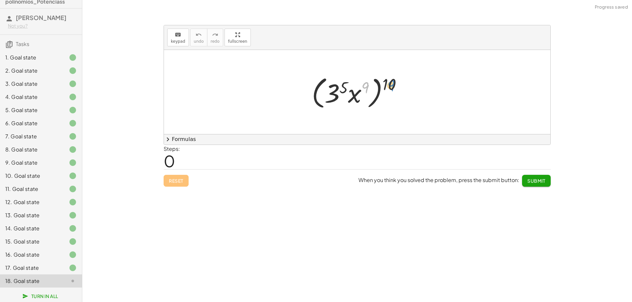
drag, startPoint x: 365, startPoint y: 87, endPoint x: 390, endPoint y: 84, distance: 25.2
click at [390, 84] on div at bounding box center [359, 92] width 102 height 38
drag, startPoint x: 392, startPoint y: 85, endPoint x: 369, endPoint y: 85, distance: 22.7
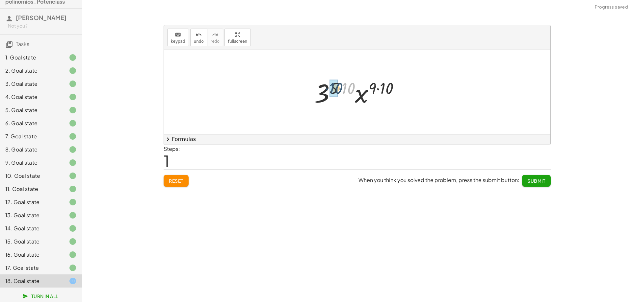
drag, startPoint x: 350, startPoint y: 88, endPoint x: 337, endPoint y: 88, distance: 12.8
drag, startPoint x: 386, startPoint y: 88, endPoint x: 373, endPoint y: 88, distance: 12.2
click at [360, 92] on div at bounding box center [359, 92] width 79 height 34
drag, startPoint x: 350, startPoint y: 89, endPoint x: 339, endPoint y: 89, distance: 10.5
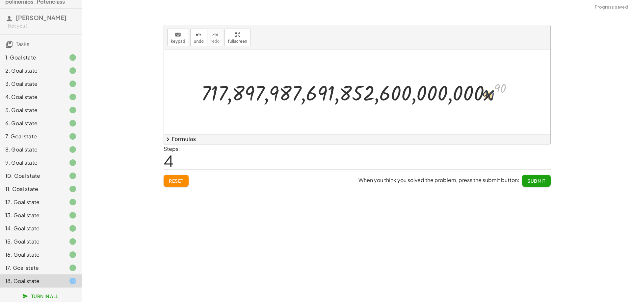
drag, startPoint x: 500, startPoint y: 88, endPoint x: 488, endPoint y: 95, distance: 14.4
click at [488, 95] on div at bounding box center [359, 91] width 323 height 27
click at [536, 180] on span "Submit" at bounding box center [536, 181] width 18 height 6
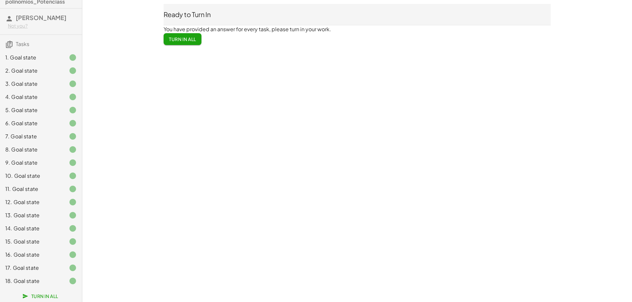
drag, startPoint x: 157, startPoint y: 7, endPoint x: 226, endPoint y: 41, distance: 77.5
click at [226, 41] on main "Terminos semejantes_Operaciones con polinomios_Potenciass [PERSON_NAME] Not you…" at bounding box center [316, 24] width 632 height 49
copy div "Ready to Turn In You have provided an answer for every task, please turn in you…"
click at [182, 40] on span "Turn In All" at bounding box center [182, 39] width 27 height 6
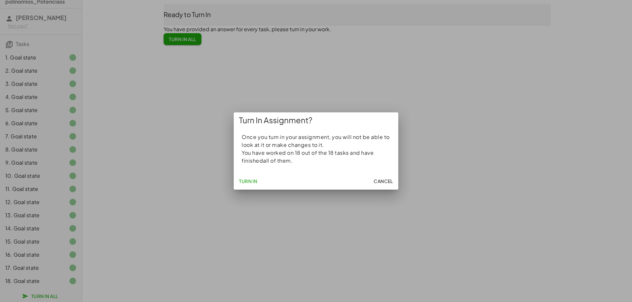
drag, startPoint x: 241, startPoint y: 138, endPoint x: 293, endPoint y: 161, distance: 56.3
click at [293, 161] on div "Once you turn in your assignment, you will not be able to look at it or make ch…" at bounding box center [316, 150] width 164 height 45
copy div "Once you turn in your assignment, you will not be able to look at it or make ch…"
click at [245, 181] on span "Turn In" at bounding box center [248, 181] width 18 height 6
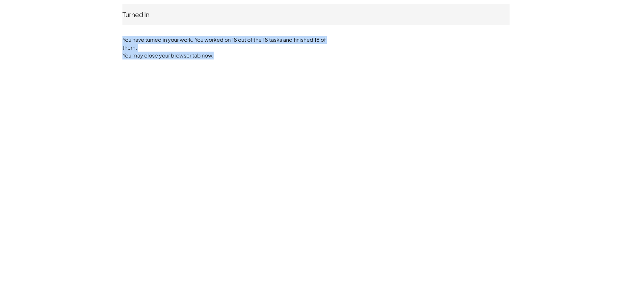
drag, startPoint x: 226, startPoint y: 56, endPoint x: 113, endPoint y: 38, distance: 114.2
click at [113, 38] on div "Turned In [PERSON_NAME] Not you? You have turned in your work. You worked on 18…" at bounding box center [316, 31] width 632 height 63
copy div "You have turned in your work. You worked on 18 out of the 18 tasks and finished…"
click at [0, 0] on div "Turned In [PERSON_NAME] Not you? You have turned in your work. You worked on 18…" at bounding box center [0, 0] width 0 height 0
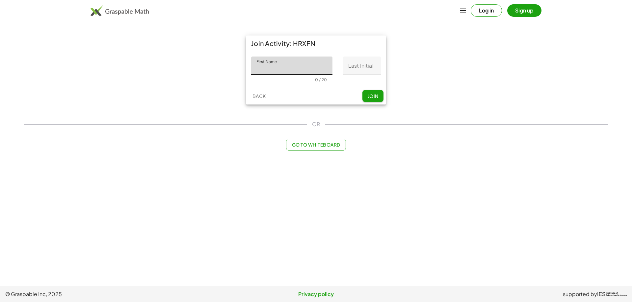
click at [293, 66] on input "First Name" at bounding box center [291, 66] width 81 height 18
type input "********"
click at [357, 67] on input "Last Initial" at bounding box center [362, 66] width 38 height 18
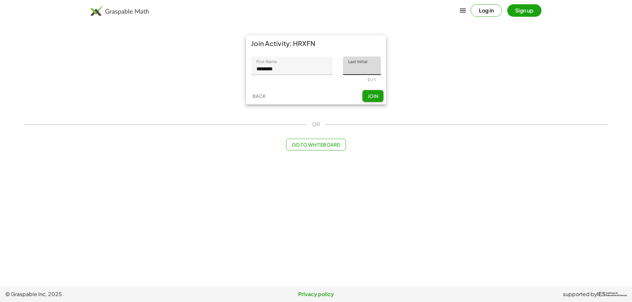
type input "*"
click at [366, 95] on button "Join" at bounding box center [372, 96] width 21 height 12
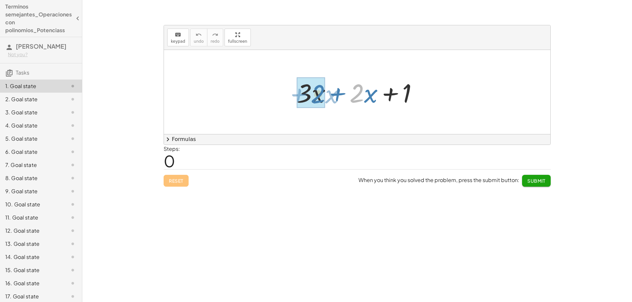
drag, startPoint x: 358, startPoint y: 98, endPoint x: 326, endPoint y: 99, distance: 32.6
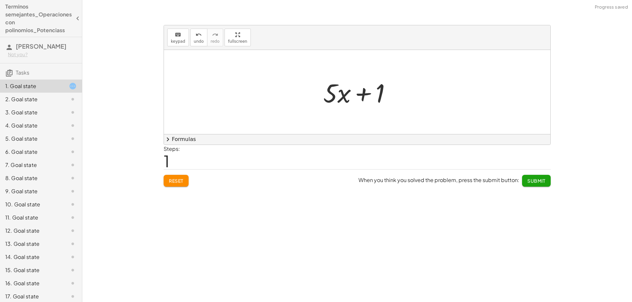
click at [538, 182] on span "Submit" at bounding box center [536, 181] width 18 height 6
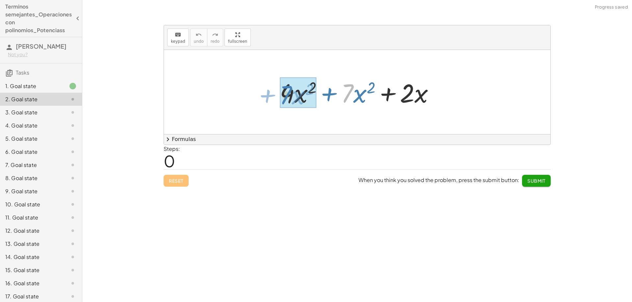
drag, startPoint x: 346, startPoint y: 98, endPoint x: 285, endPoint y: 100, distance: 61.5
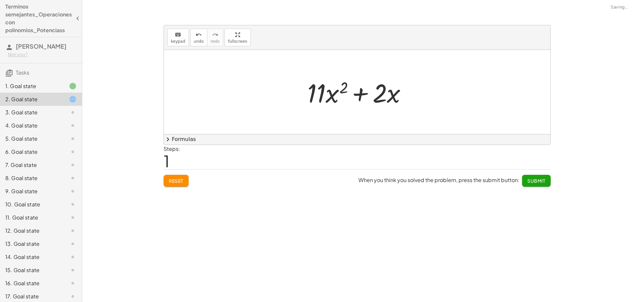
click at [526, 183] on button "Submit" at bounding box center [536, 181] width 29 height 12
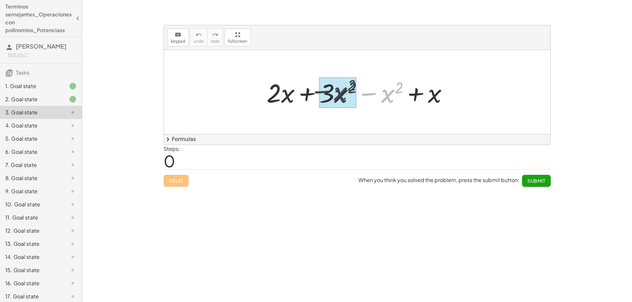
drag, startPoint x: 386, startPoint y: 100, endPoint x: 349, endPoint y: 98, distance: 36.2
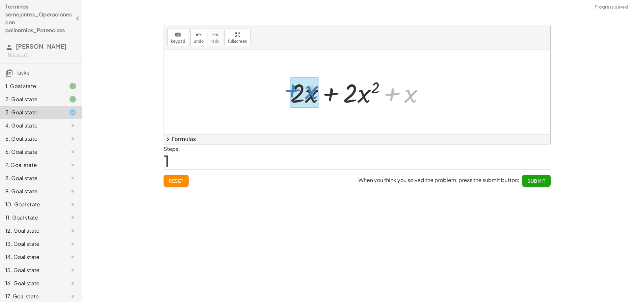
drag, startPoint x: 408, startPoint y: 98, endPoint x: 307, endPoint y: 95, distance: 101.7
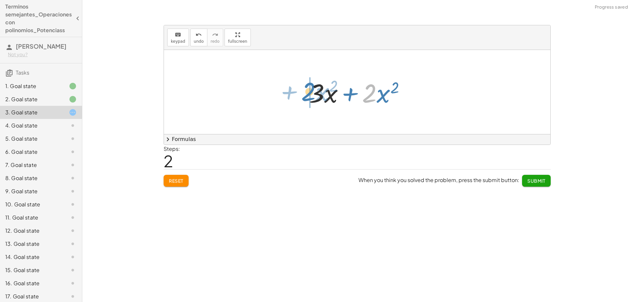
drag, startPoint x: 373, startPoint y: 93, endPoint x: 311, endPoint y: 91, distance: 62.2
click at [541, 181] on span "Submit" at bounding box center [536, 181] width 18 height 6
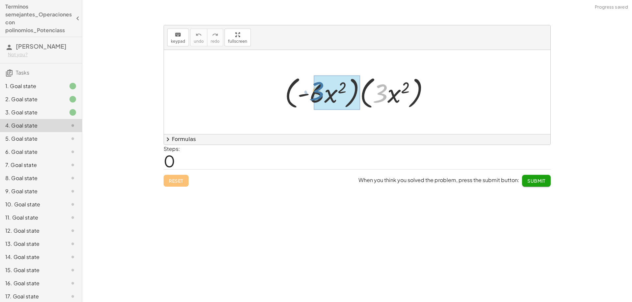
drag, startPoint x: 380, startPoint y: 99, endPoint x: 316, endPoint y: 97, distance: 63.5
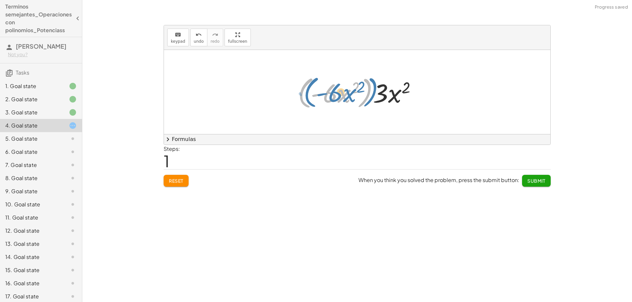
drag, startPoint x: 366, startPoint y: 93, endPoint x: 378, endPoint y: 93, distance: 11.9
click at [378, 93] on div at bounding box center [359, 92] width 130 height 38
drag, startPoint x: 380, startPoint y: 97, endPoint x: 392, endPoint y: 95, distance: 12.0
click at [392, 95] on div at bounding box center [359, 92] width 130 height 38
click at [394, 97] on div at bounding box center [359, 92] width 130 height 38
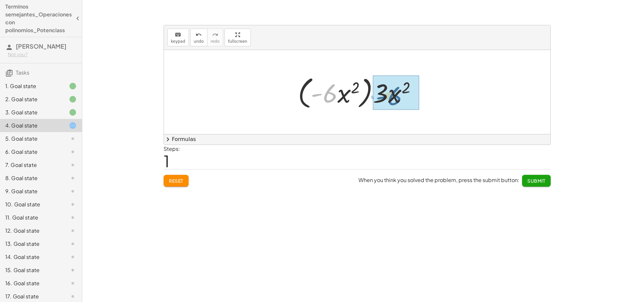
drag, startPoint x: 329, startPoint y: 96, endPoint x: 393, endPoint y: 99, distance: 64.9
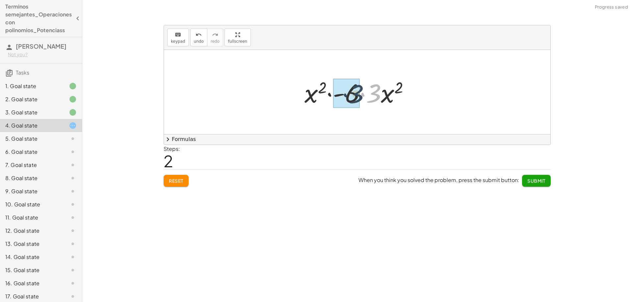
drag, startPoint x: 376, startPoint y: 96, endPoint x: 358, endPoint y: 96, distance: 17.4
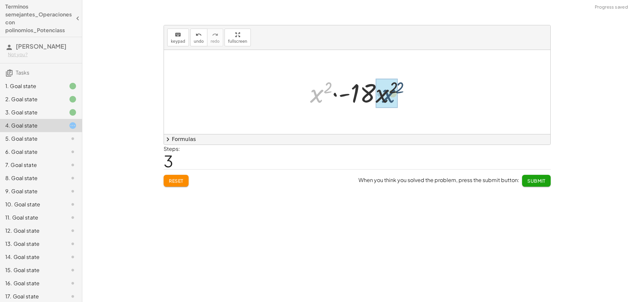
drag, startPoint x: 315, startPoint y: 97, endPoint x: 390, endPoint y: 97, distance: 74.7
drag, startPoint x: 392, startPoint y: 91, endPoint x: 373, endPoint y: 90, distance: 19.4
click at [373, 90] on div at bounding box center [359, 92] width 101 height 34
click at [544, 182] on span "Submit" at bounding box center [536, 181] width 18 height 6
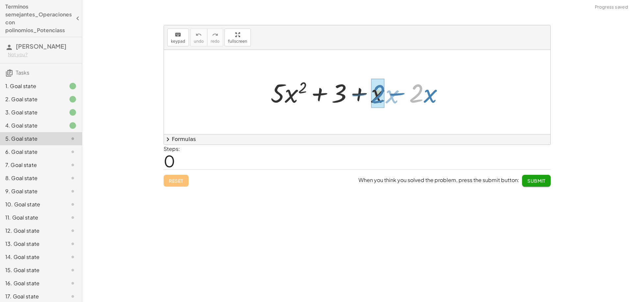
drag, startPoint x: 416, startPoint y: 98, endPoint x: 378, endPoint y: 99, distance: 38.2
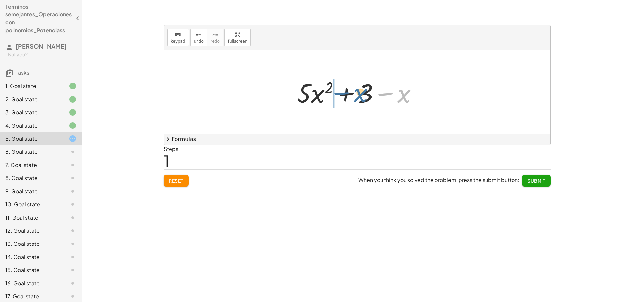
drag, startPoint x: 403, startPoint y: 97, endPoint x: 356, endPoint y: 96, distance: 46.4
click at [356, 96] on div at bounding box center [359, 92] width 132 height 34
click at [533, 182] on span "Submit" at bounding box center [536, 181] width 18 height 6
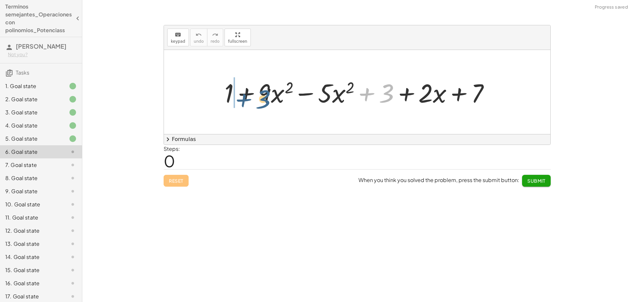
drag, startPoint x: 389, startPoint y: 99, endPoint x: 629, endPoint y: -40, distance: 277.1
click at [629, 0] on html "Terminos semejantes_Operaciones con polinomios_Potenciass Gabriela G Not you? T…" at bounding box center [316, 151] width 632 height 302
drag, startPoint x: 629, startPoint y: -40, endPoint x: 385, endPoint y: 98, distance: 280.2
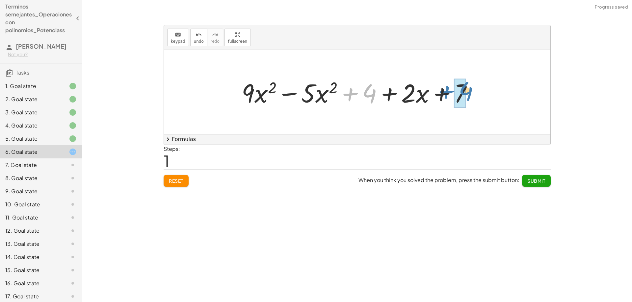
drag, startPoint x: 367, startPoint y: 95, endPoint x: 464, endPoint y: 93, distance: 96.8
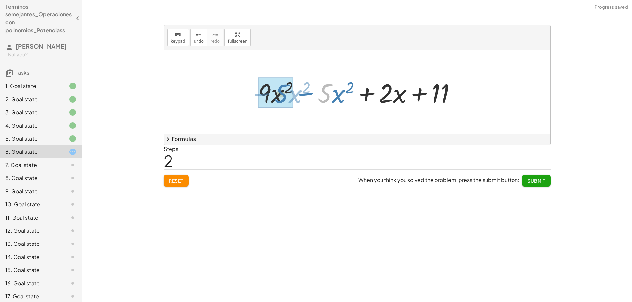
drag, startPoint x: 326, startPoint y: 98, endPoint x: 281, endPoint y: 98, distance: 44.7
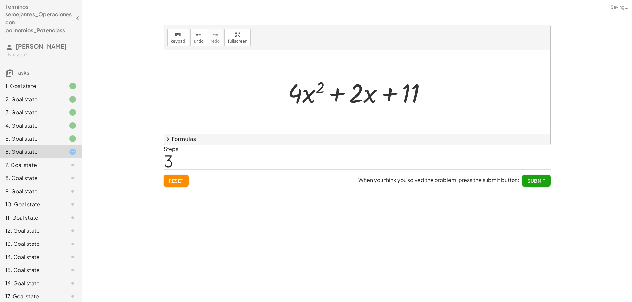
click at [535, 177] on button "Submit" at bounding box center [536, 181] width 29 height 12
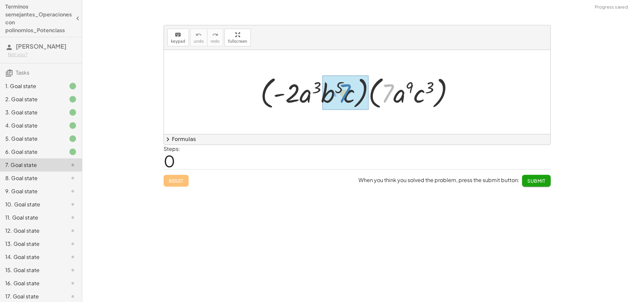
drag, startPoint x: 386, startPoint y: 98, endPoint x: 343, endPoint y: 98, distance: 42.1
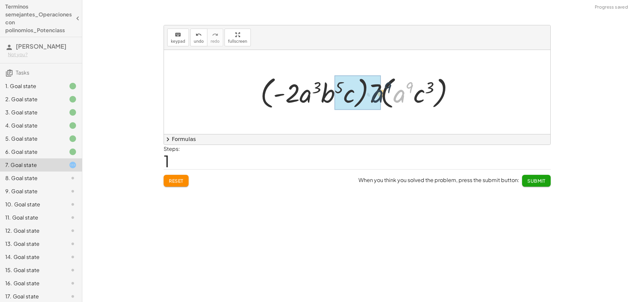
drag, startPoint x: 398, startPoint y: 98, endPoint x: 378, endPoint y: 98, distance: 20.1
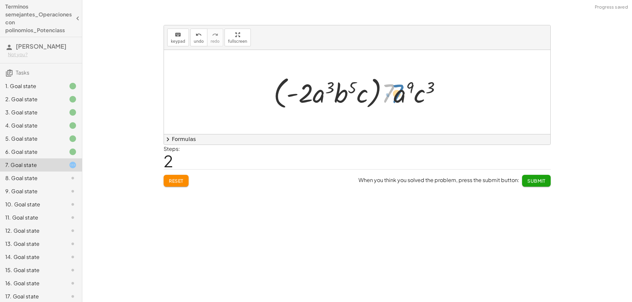
drag, startPoint x: 388, startPoint y: 99, endPoint x: 399, endPoint y: 99, distance: 10.9
click at [399, 99] on div at bounding box center [359, 92] width 179 height 38
drag, startPoint x: 305, startPoint y: 97, endPoint x: 391, endPoint y: 98, distance: 85.5
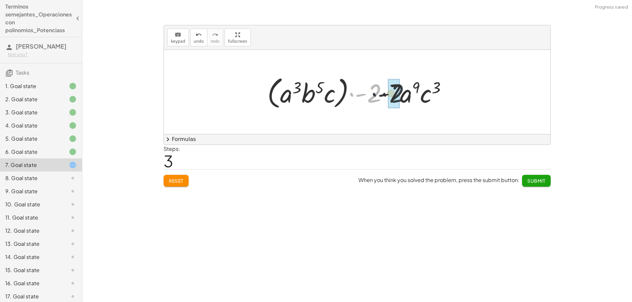
drag, startPoint x: 373, startPoint y: 95, endPoint x: 392, endPoint y: 95, distance: 18.8
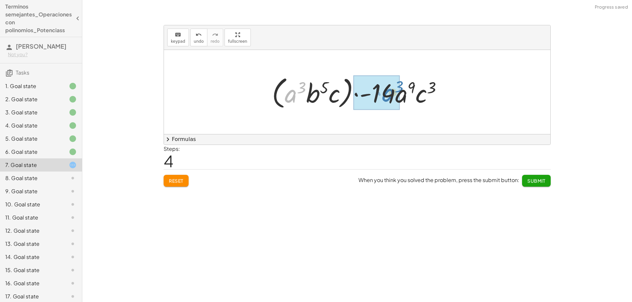
drag, startPoint x: 293, startPoint y: 97, endPoint x: 390, endPoint y: 96, distance: 97.4
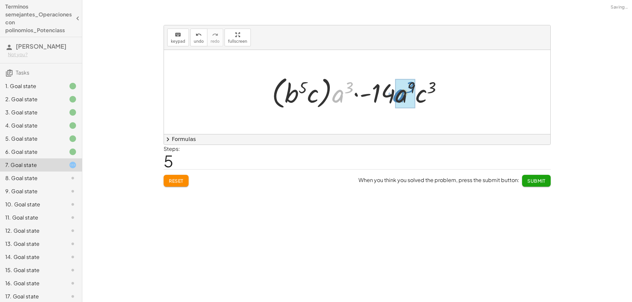
drag, startPoint x: 339, startPoint y: 98, endPoint x: 399, endPoint y: 98, distance: 60.9
drag, startPoint x: 389, startPoint y: 89, endPoint x: 407, endPoint y: 89, distance: 18.4
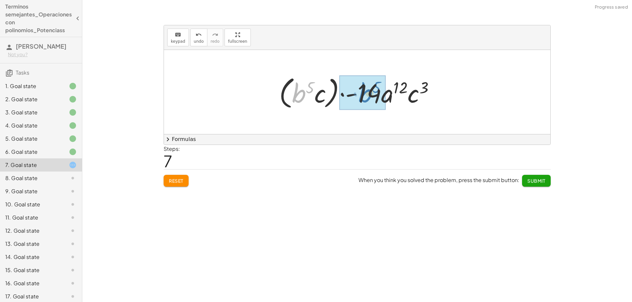
drag, startPoint x: 297, startPoint y: 96, endPoint x: 364, endPoint y: 95, distance: 66.8
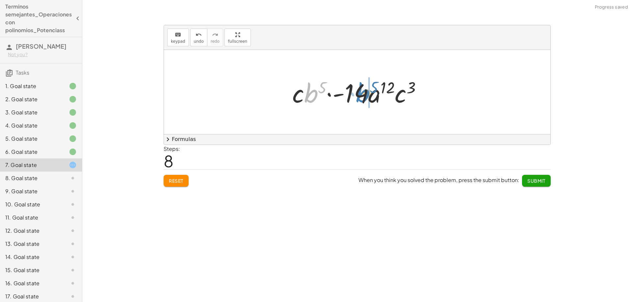
drag, startPoint x: 309, startPoint y: 96, endPoint x: 364, endPoint y: 97, distance: 54.9
click at [364, 97] on div at bounding box center [359, 92] width 141 height 34
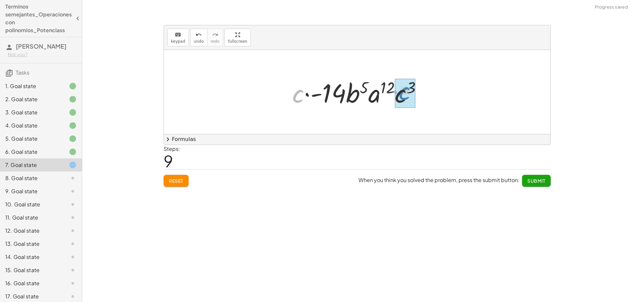
drag, startPoint x: 297, startPoint y: 100, endPoint x: 404, endPoint y: 98, distance: 107.0
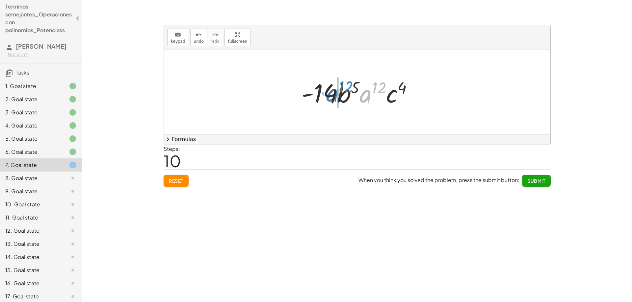
drag, startPoint x: 368, startPoint y: 98, endPoint x: 335, endPoint y: 97, distance: 33.2
click at [335, 97] on div at bounding box center [359, 92] width 123 height 34
click at [528, 179] on span "Submit" at bounding box center [536, 181] width 18 height 6
